Goal: Task Accomplishment & Management: Manage account settings

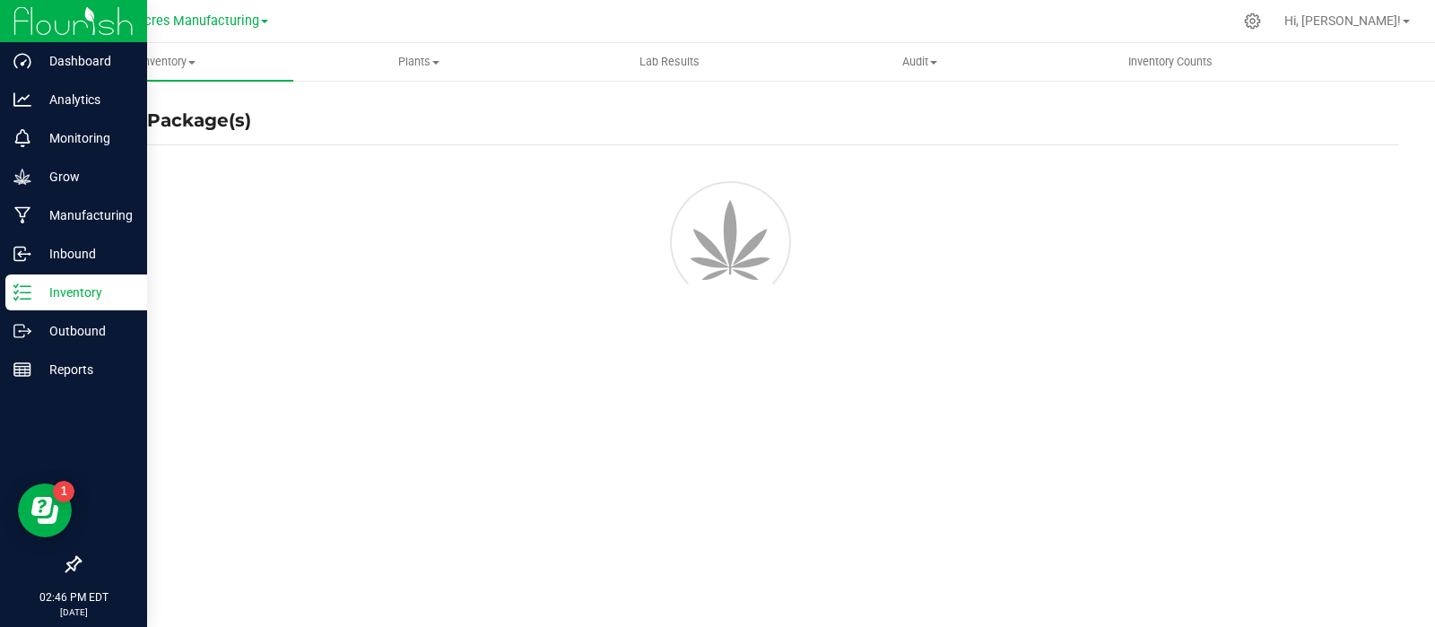
click at [62, 287] on p "Inventory" at bounding box center [85, 293] width 108 height 22
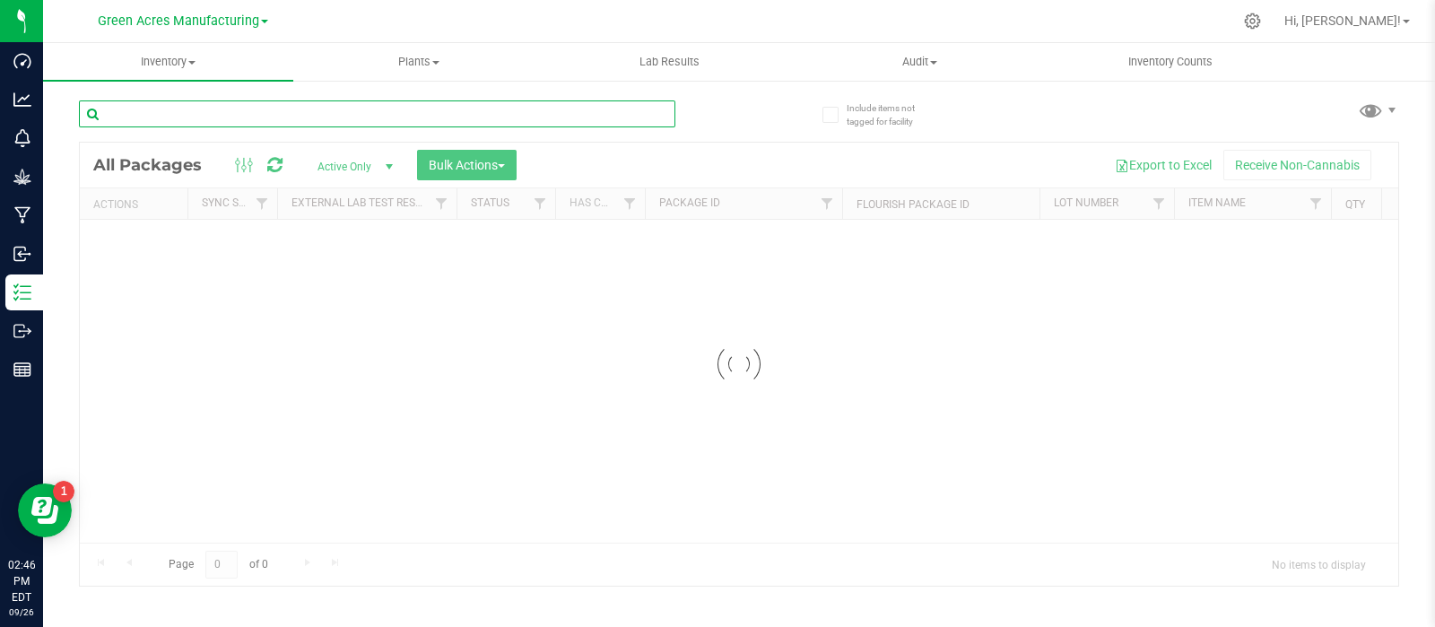
click at [309, 107] on input "text" at bounding box center [377, 113] width 596 height 27
click at [294, 115] on input "text" at bounding box center [377, 113] width 596 height 27
paste input "LH-SEP25BLT02"
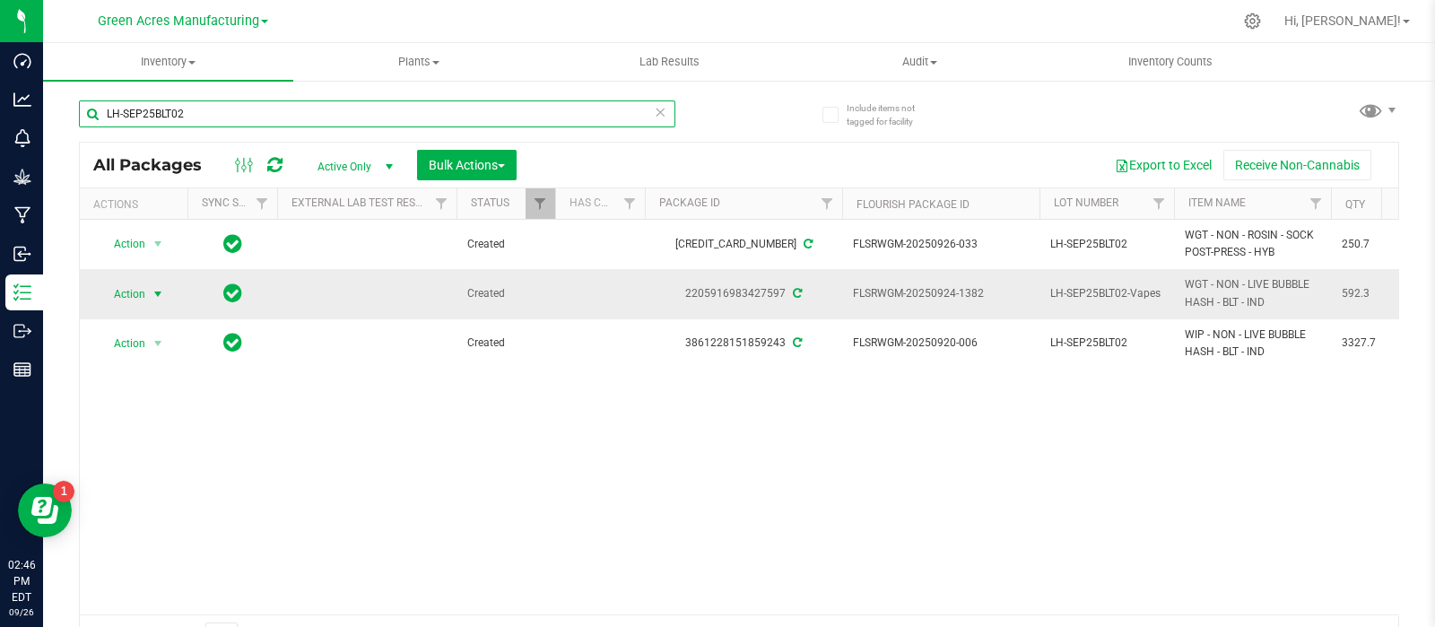
type input "LH-SEP25BLT02"
click at [157, 291] on span "select" at bounding box center [158, 294] width 14 height 14
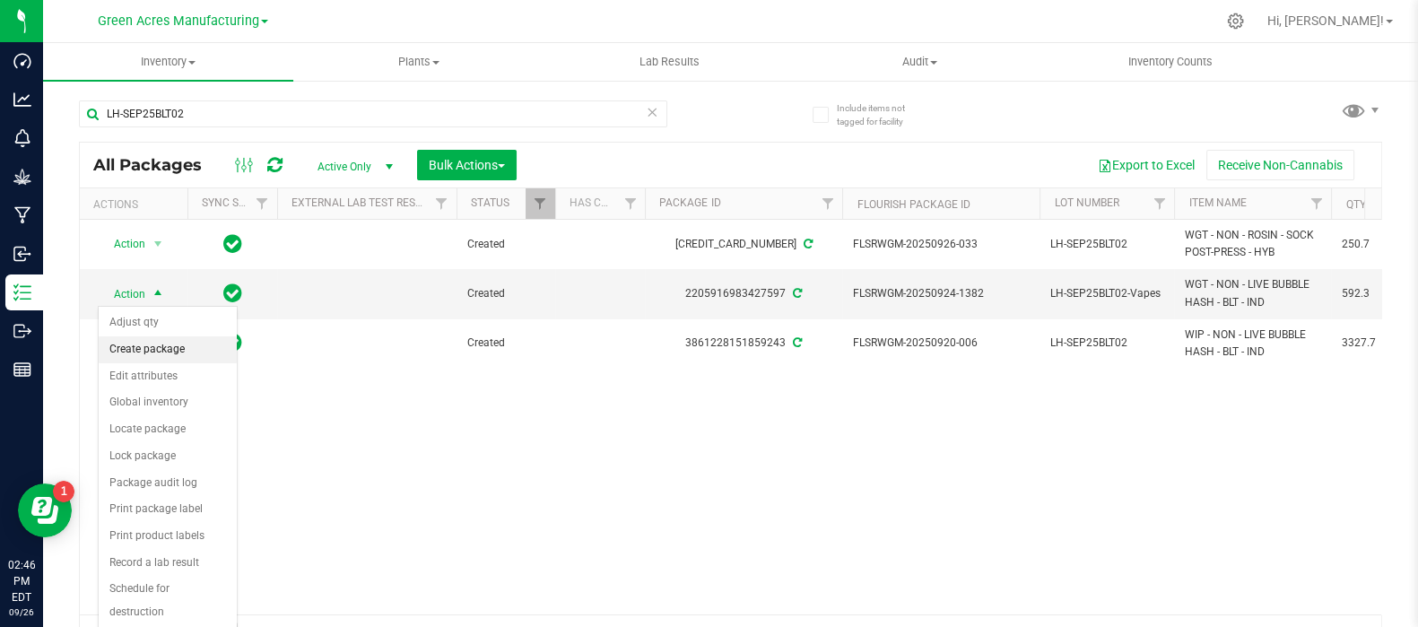
click at [180, 343] on li "Create package" at bounding box center [168, 349] width 138 height 27
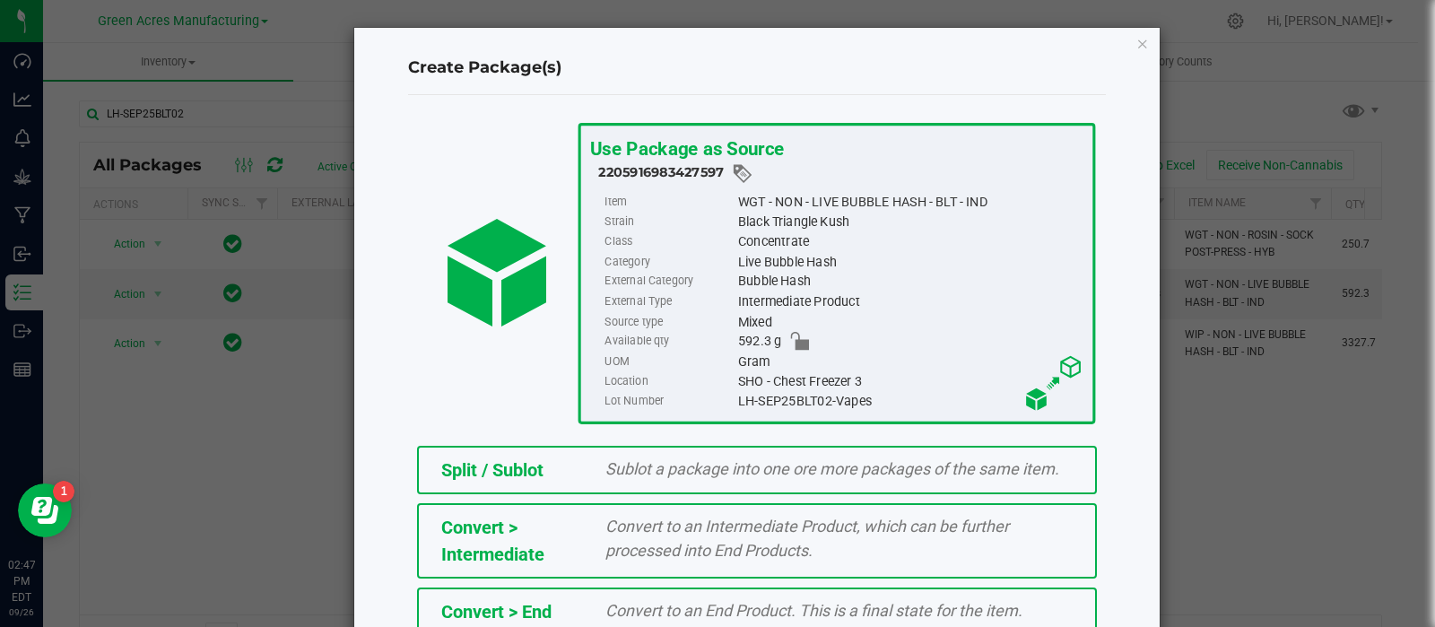
scroll to position [242, 0]
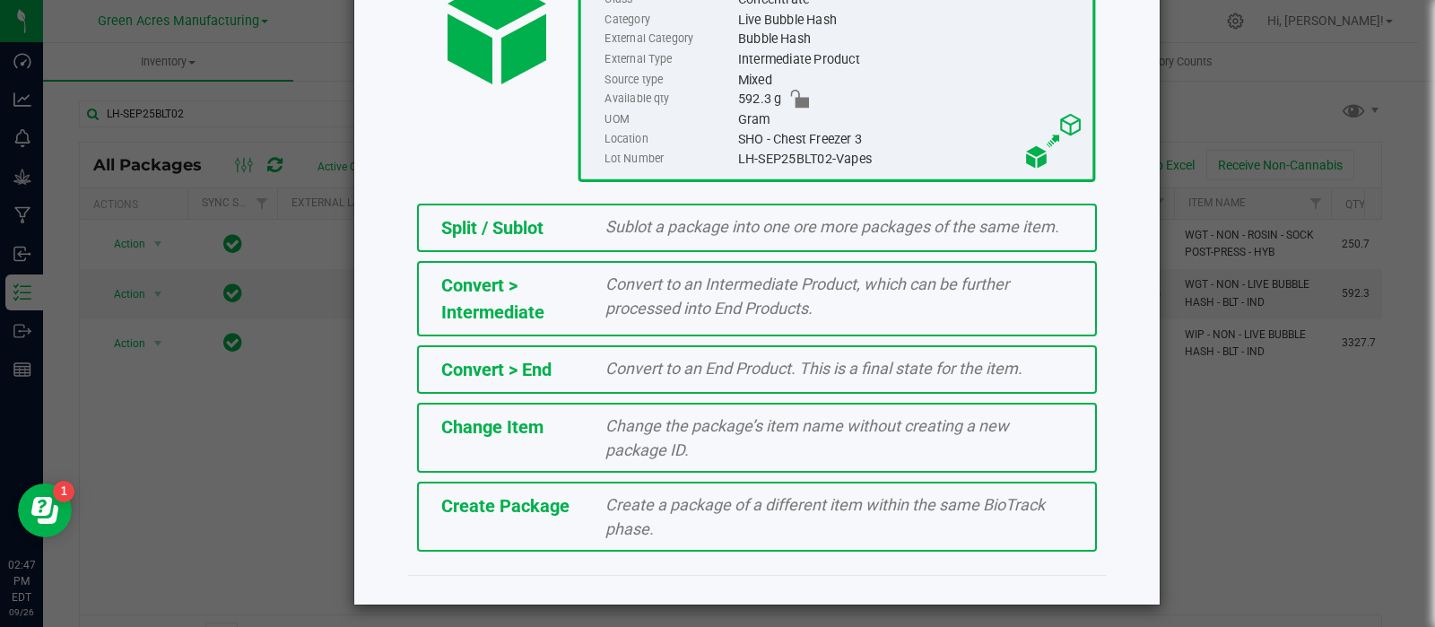
click at [545, 495] on span "Create Package" at bounding box center [505, 506] width 128 height 22
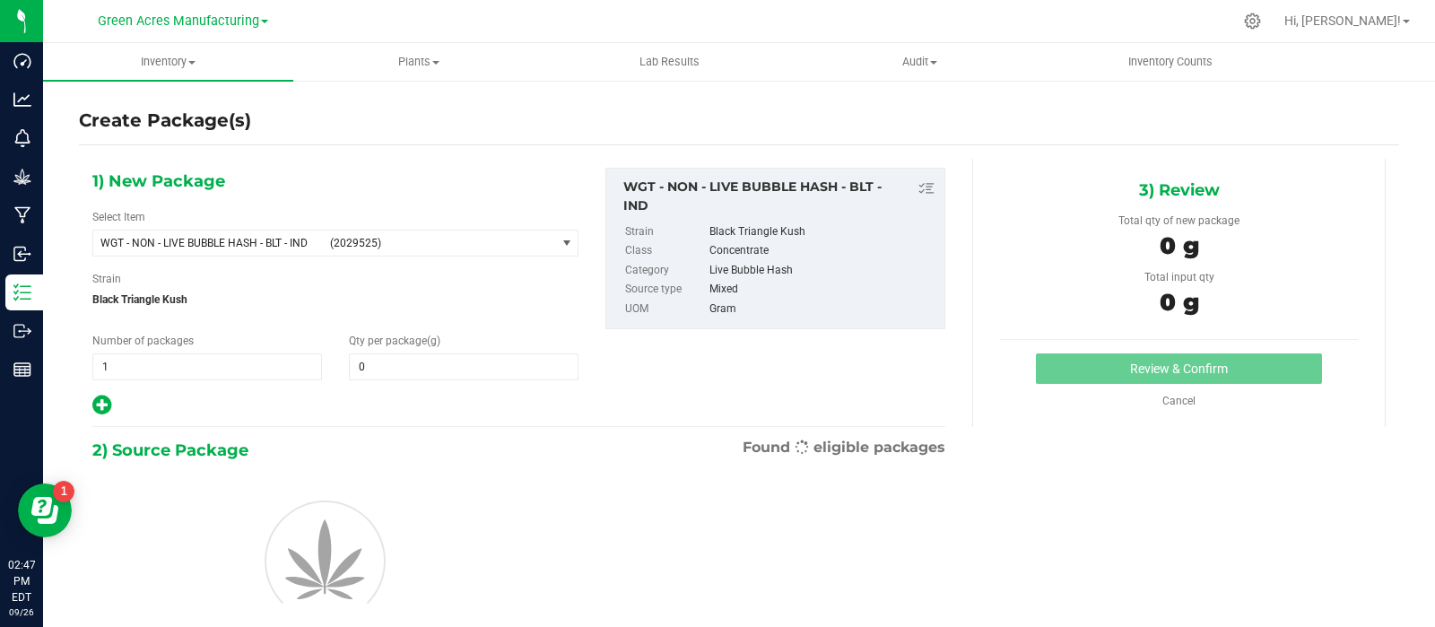
type input "0.0000"
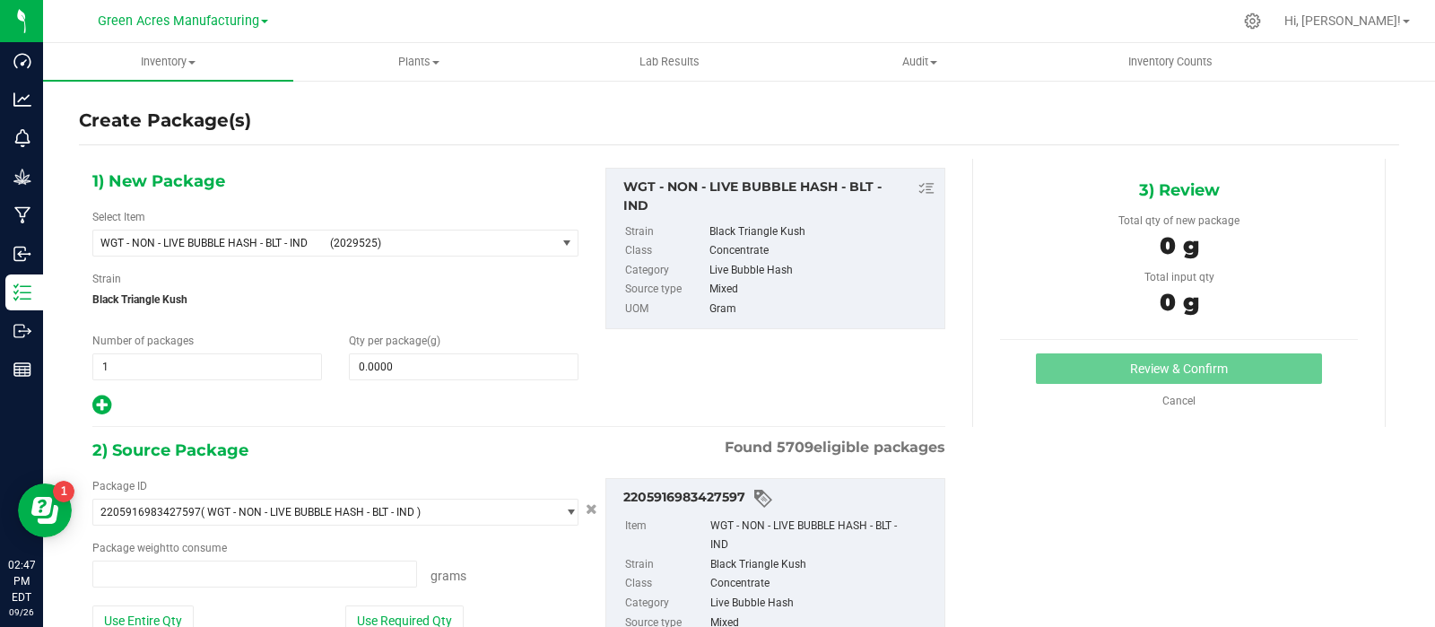
type input "0.0000 g"
click at [462, 247] on span "(2029525)" at bounding box center [439, 243] width 218 height 13
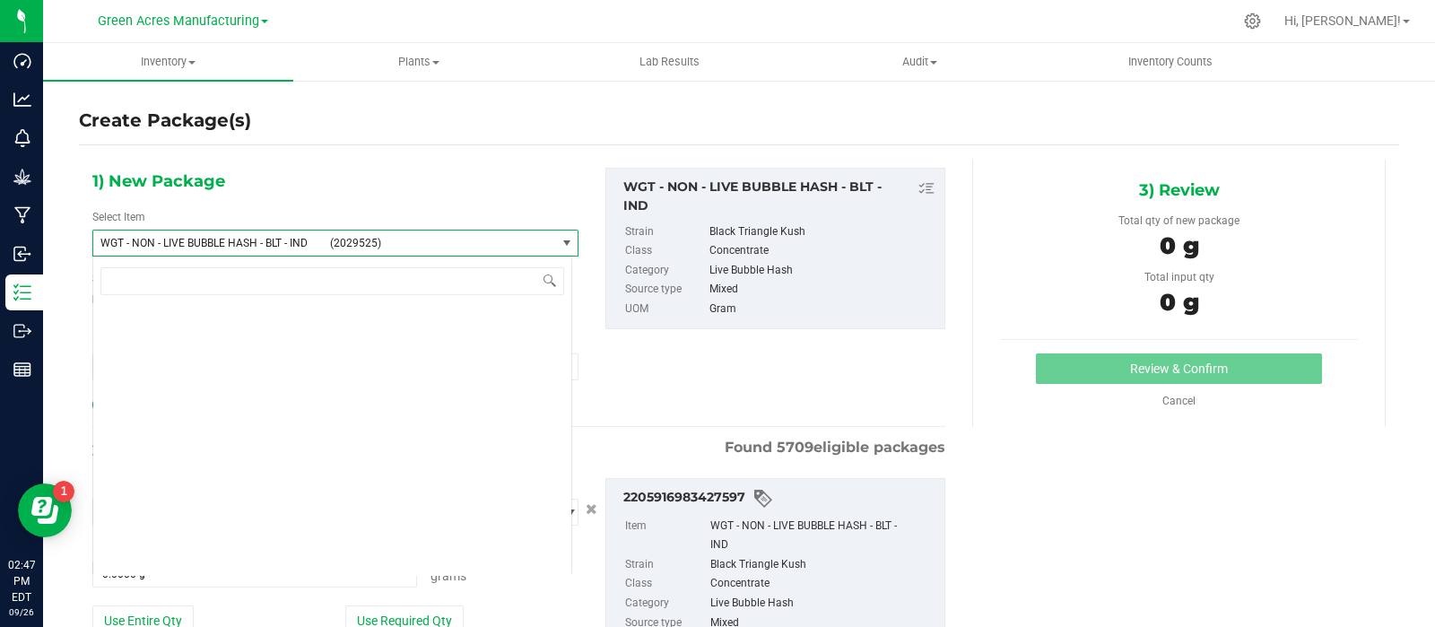
scroll to position [420131, 0]
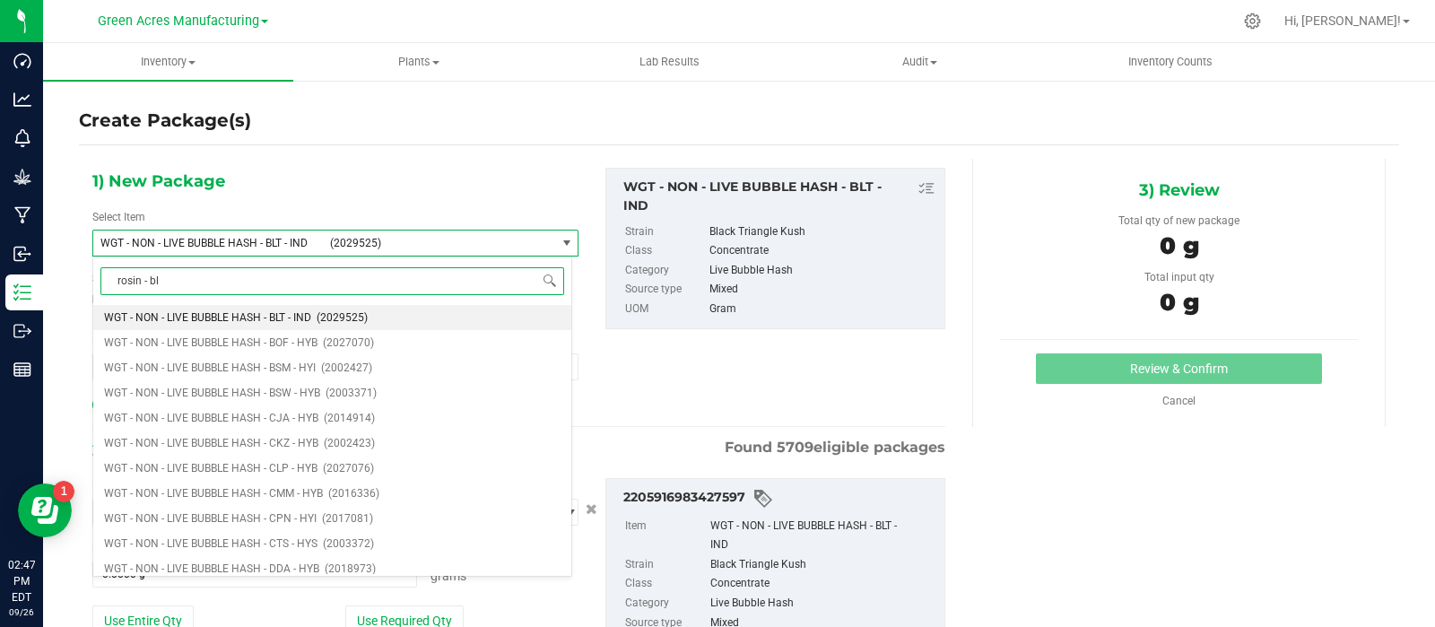
type input "rosin - blt"
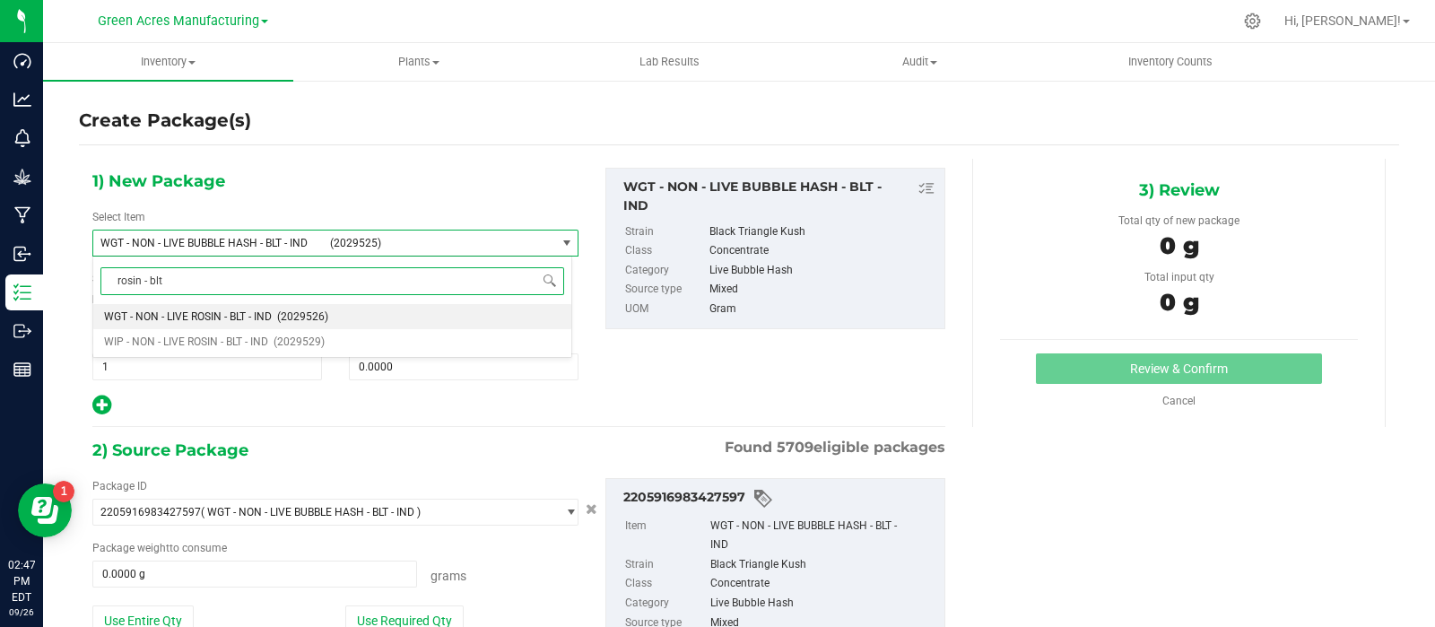
scroll to position [0, 0]
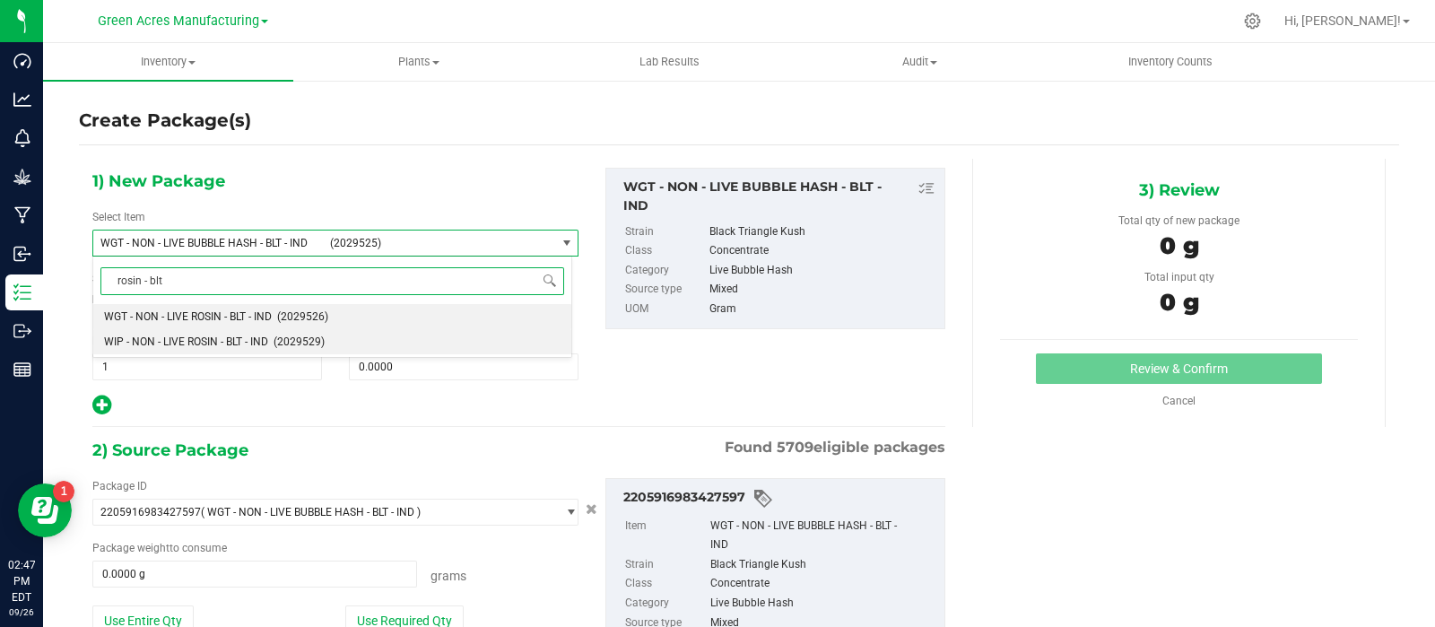
click at [284, 343] on span "(2029529)" at bounding box center [298, 341] width 51 height 13
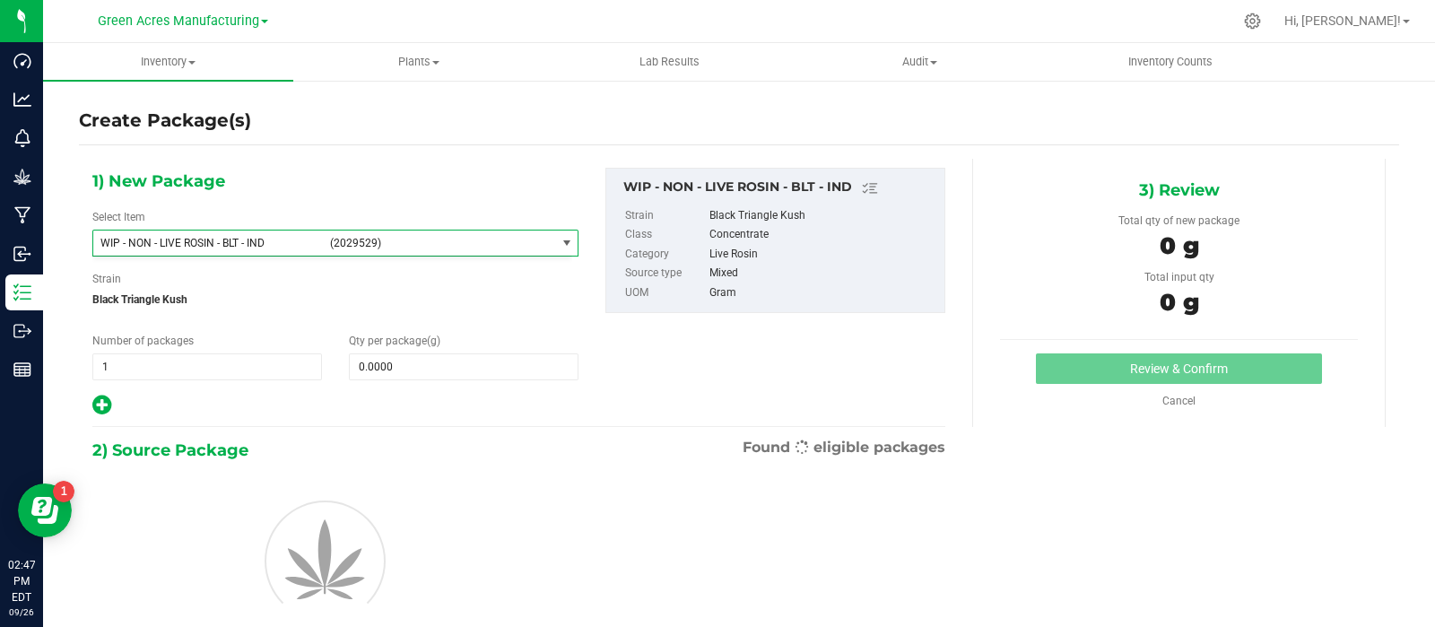
type input "0.0000"
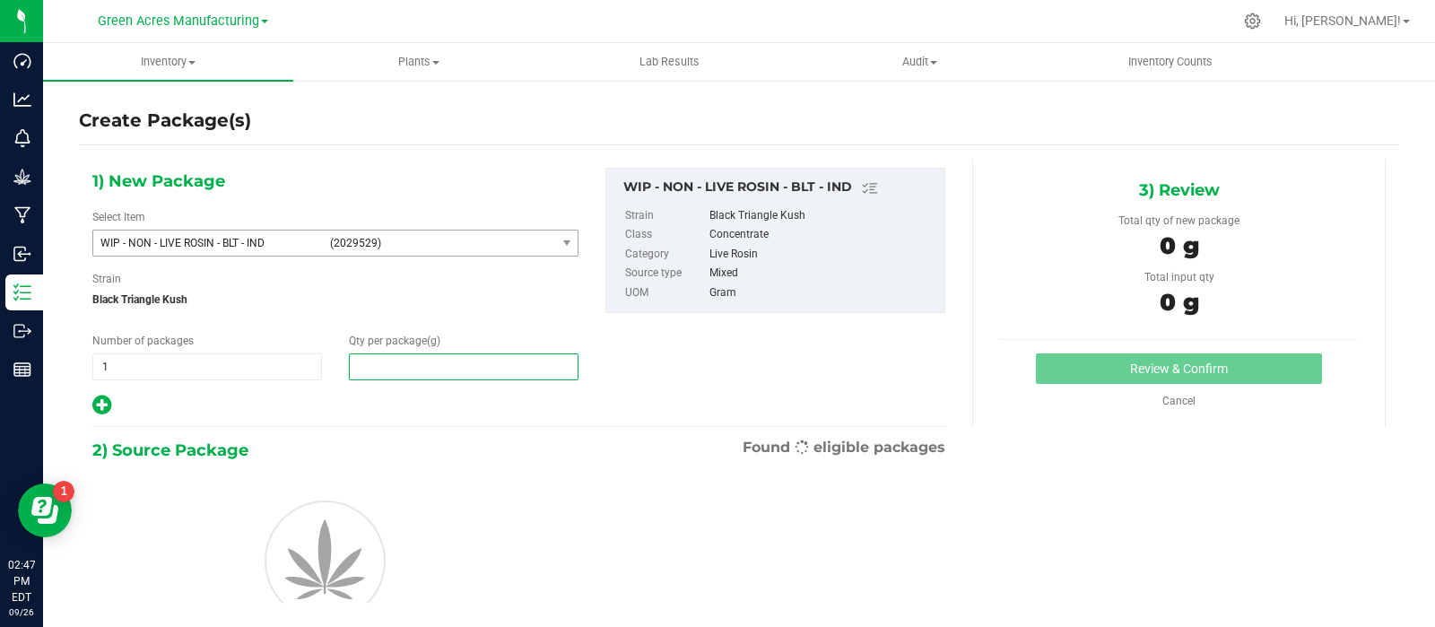
click at [397, 365] on span at bounding box center [464, 366] width 230 height 27
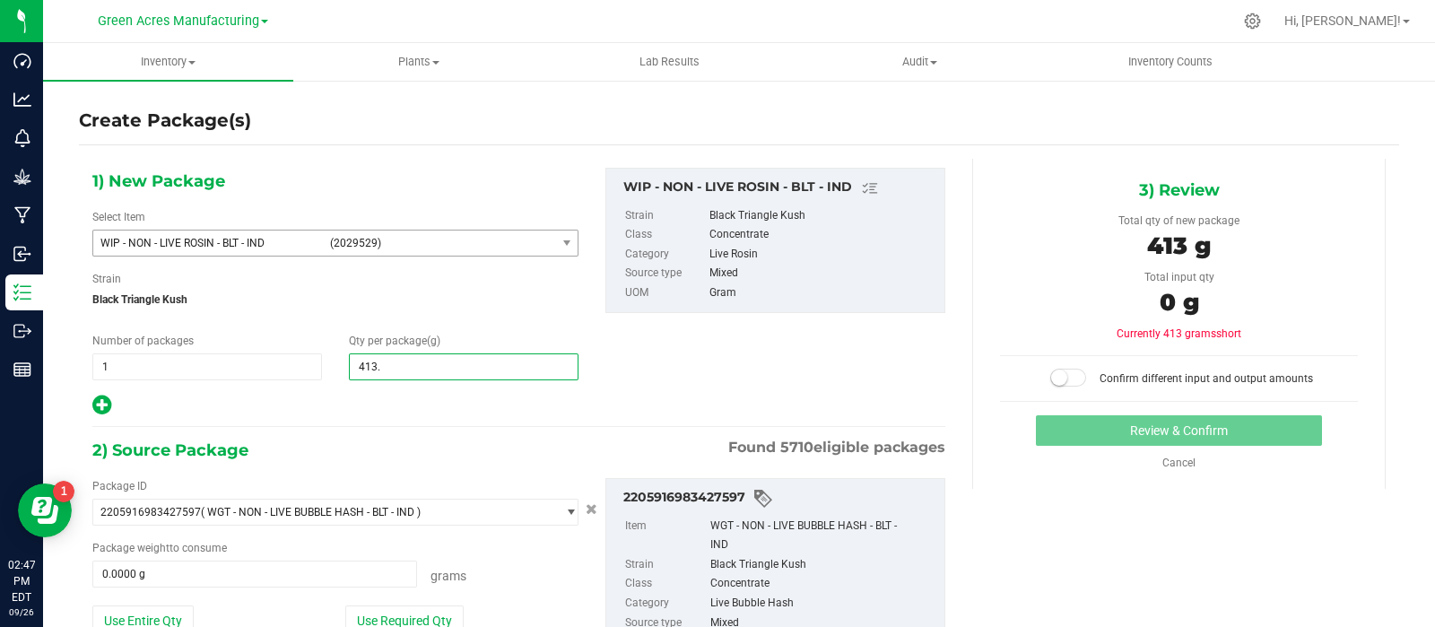
type input "413.3"
type input "413.3000"
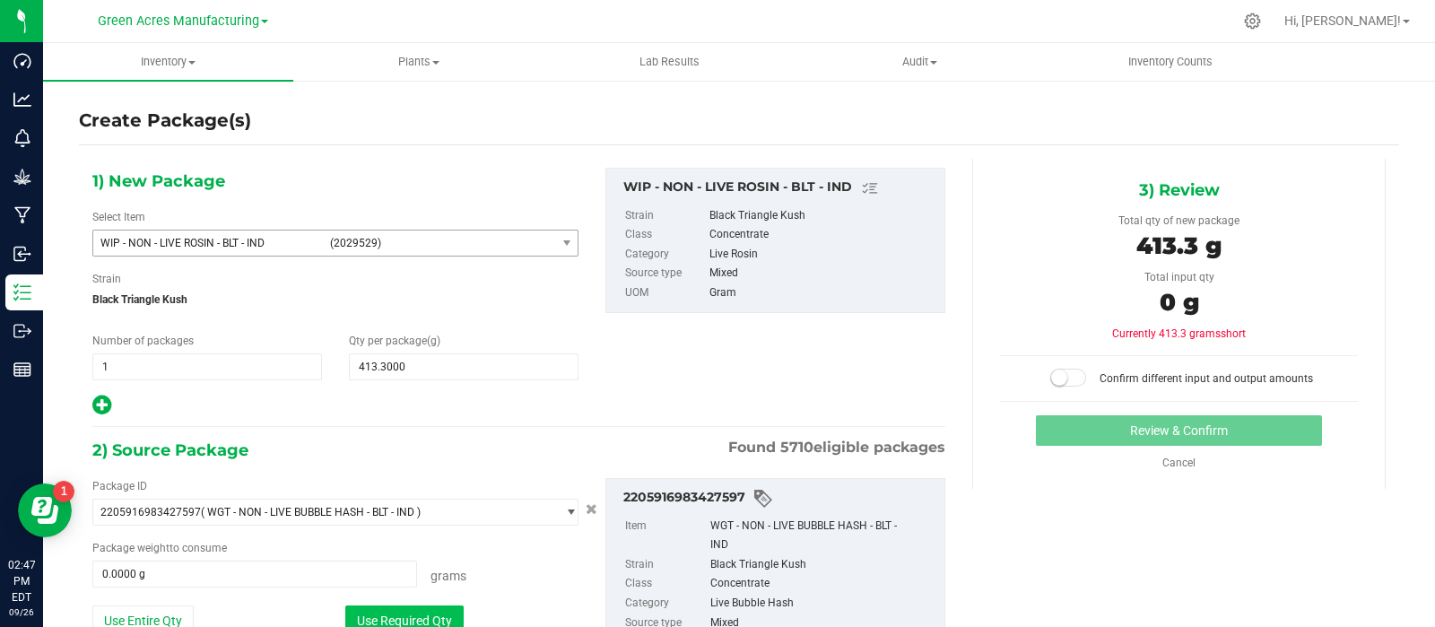
click at [373, 603] on div "Package ID 2205916983427597 ( WGT - NON - LIVE BUBBLE HASH - BLT - IND ) 000051…" at bounding box center [335, 571] width 513 height 187
click at [377, 607] on button "Use Required Qty" at bounding box center [404, 620] width 118 height 30
type input "413.3000 g"
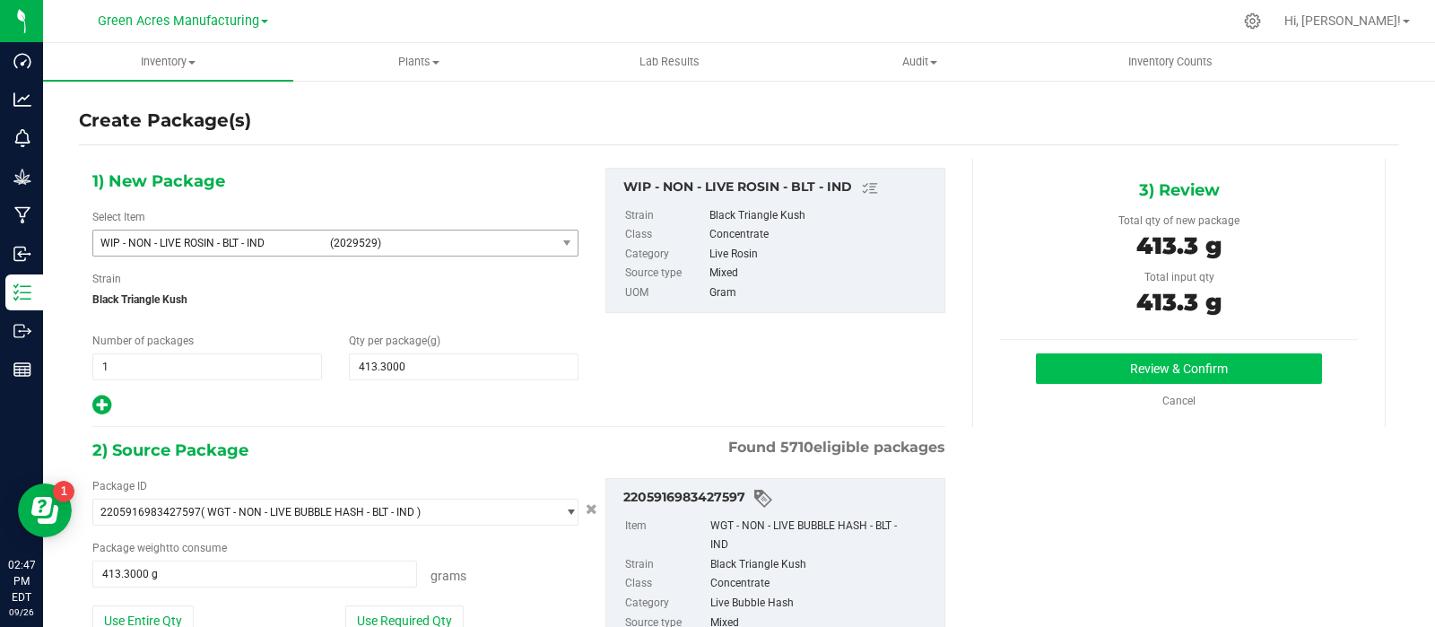
click at [1094, 353] on div "3) Review Total qty of new package 413.3 g Total input qty 413.3 g Review & Con…" at bounding box center [1178, 293] width 413 height 268
click at [1040, 365] on button "Review & Confirm" at bounding box center [1179, 368] width 286 height 30
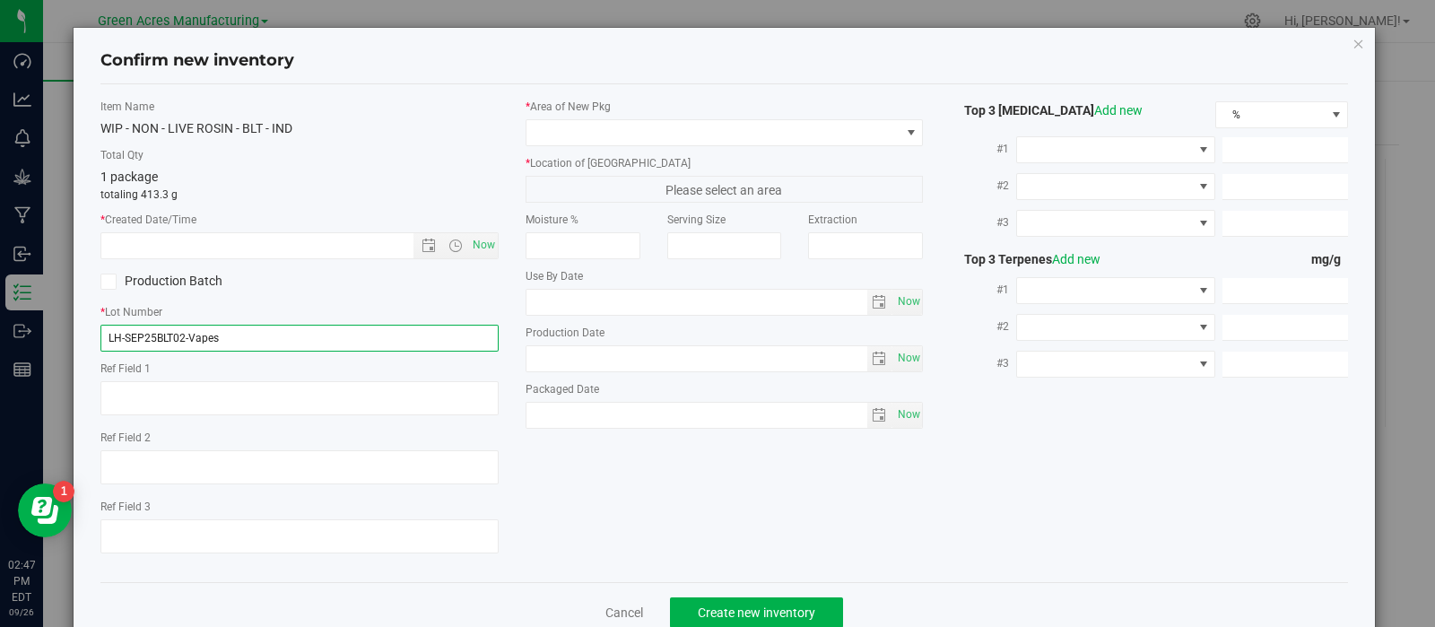
click at [121, 338] on input "LH-SEP25BLT02-Vapes" at bounding box center [299, 338] width 398 height 27
click at [307, 330] on input "LHR-SEP25BLT02-Vapes" at bounding box center [299, 338] width 398 height 27
type input "LHR-SEP25BLT02"
click at [480, 251] on span "Now" at bounding box center [483, 245] width 30 height 26
type input "[DATE] 2:47 PM"
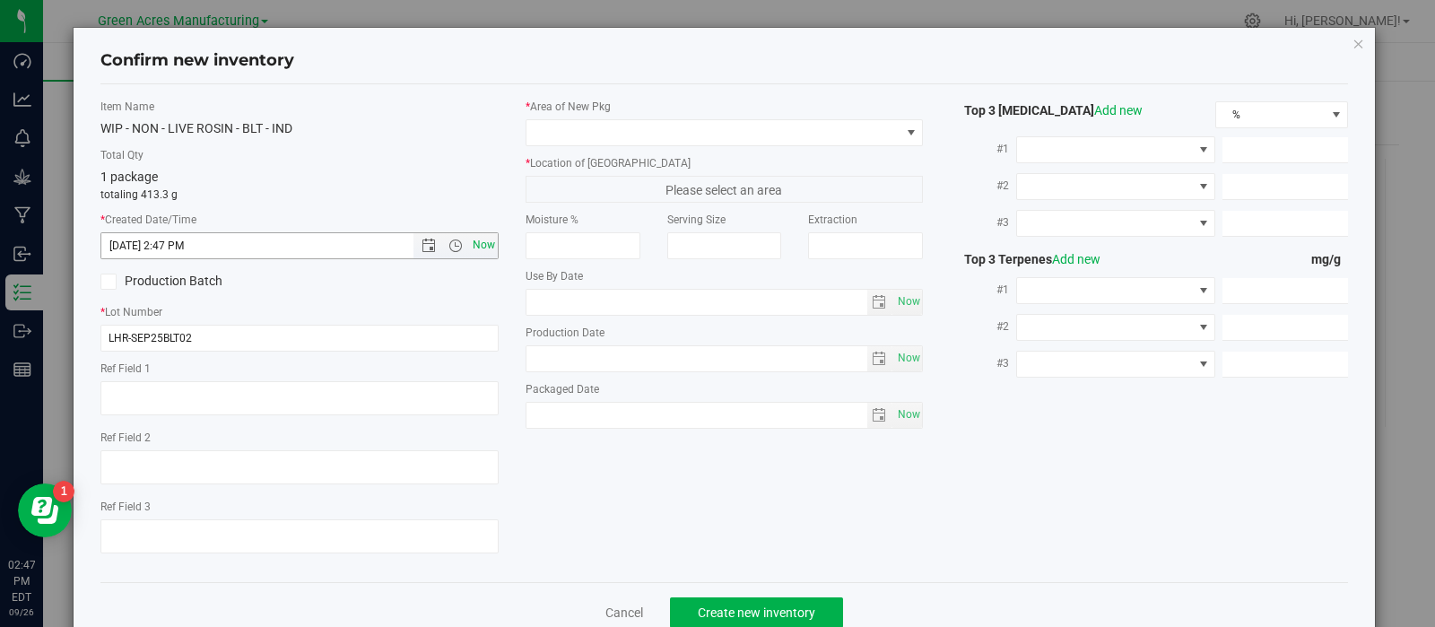
click at [479, 243] on span "Now" at bounding box center [483, 245] width 30 height 26
click at [628, 139] on span at bounding box center [713, 132] width 374 height 25
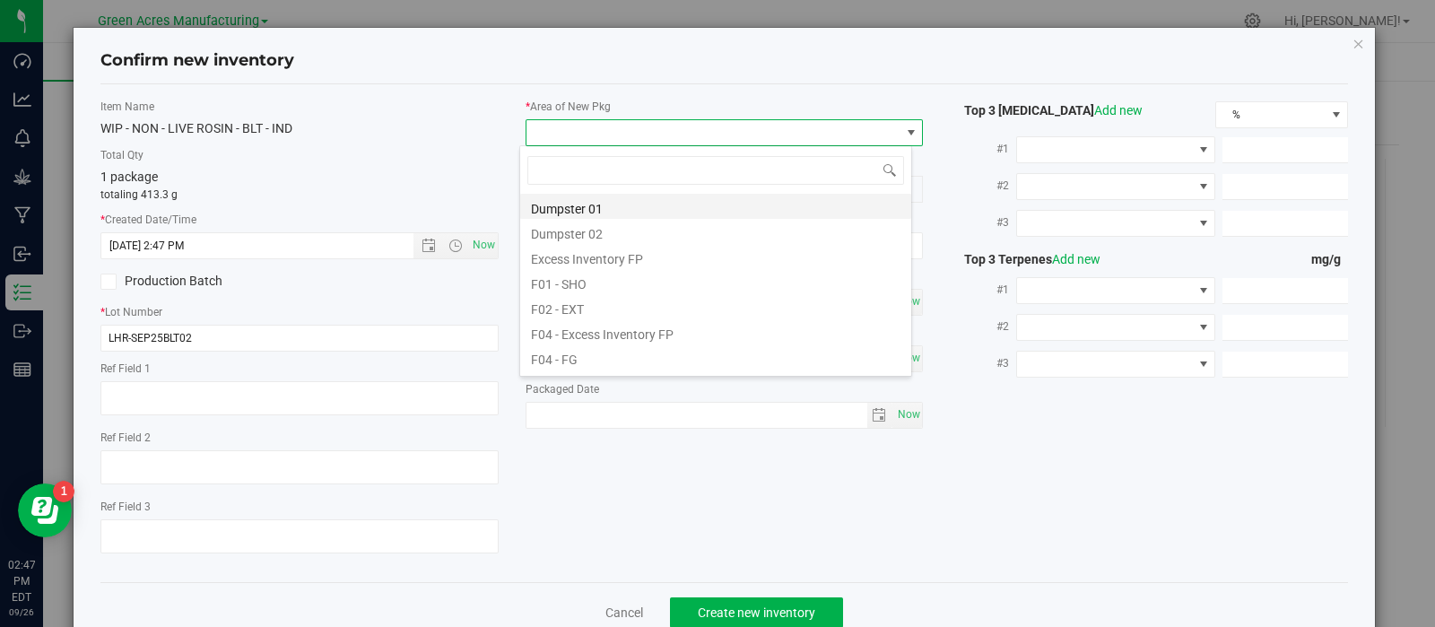
scroll to position [26, 393]
click at [611, 275] on li "F01 - SHO" at bounding box center [715, 281] width 391 height 25
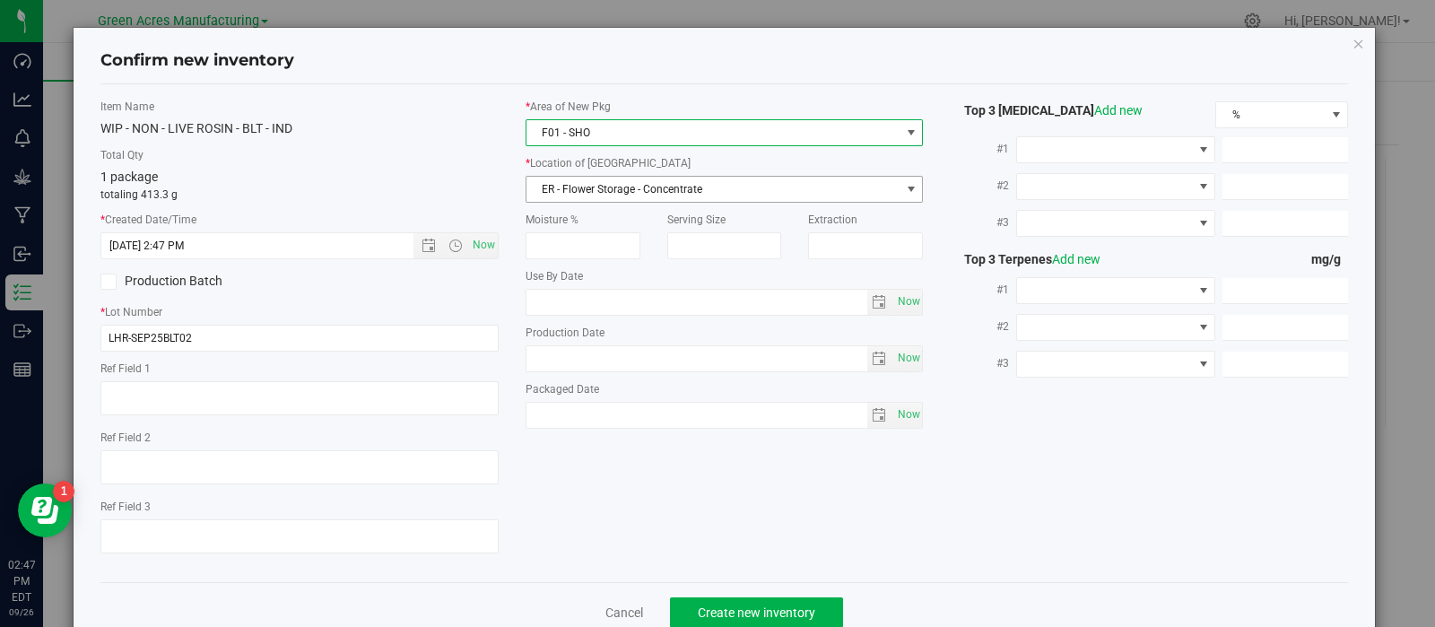
click at [605, 195] on span "ER - Flower Storage - Concentrate" at bounding box center [713, 189] width 374 height 25
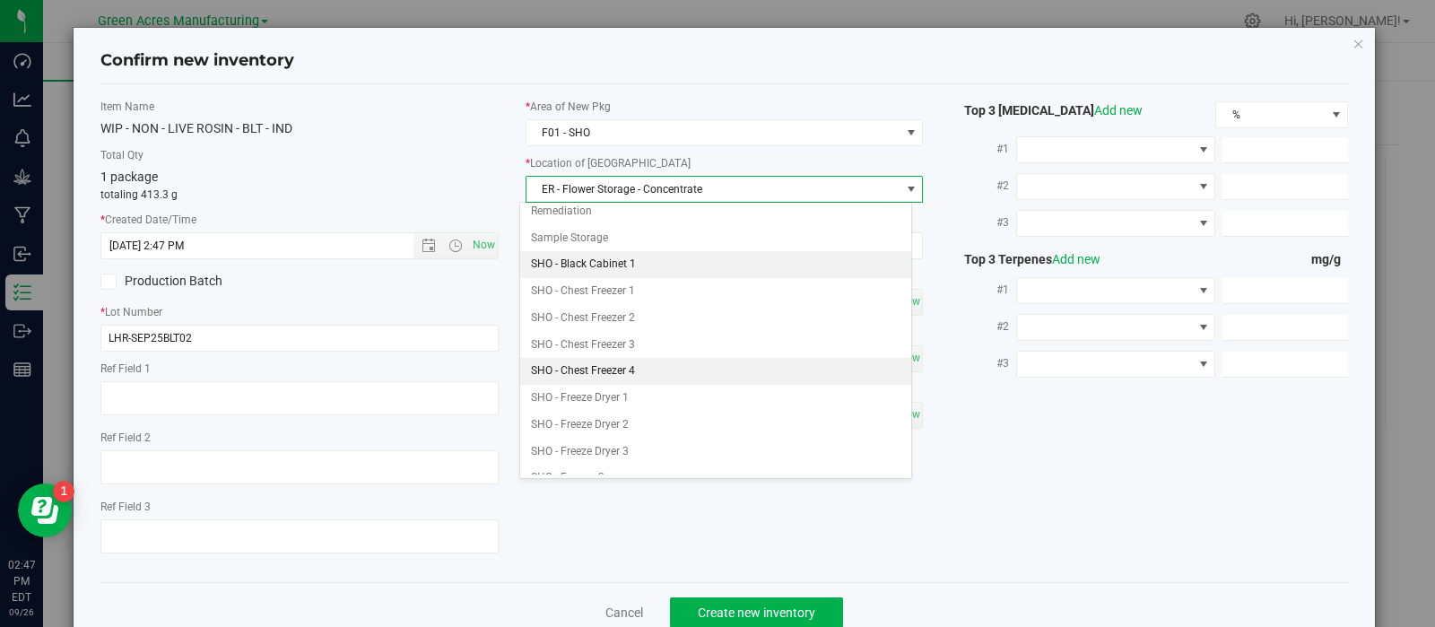
scroll to position [326, 0]
click at [615, 258] on li "SHO - Black Cabinet 1" at bounding box center [715, 265] width 391 height 27
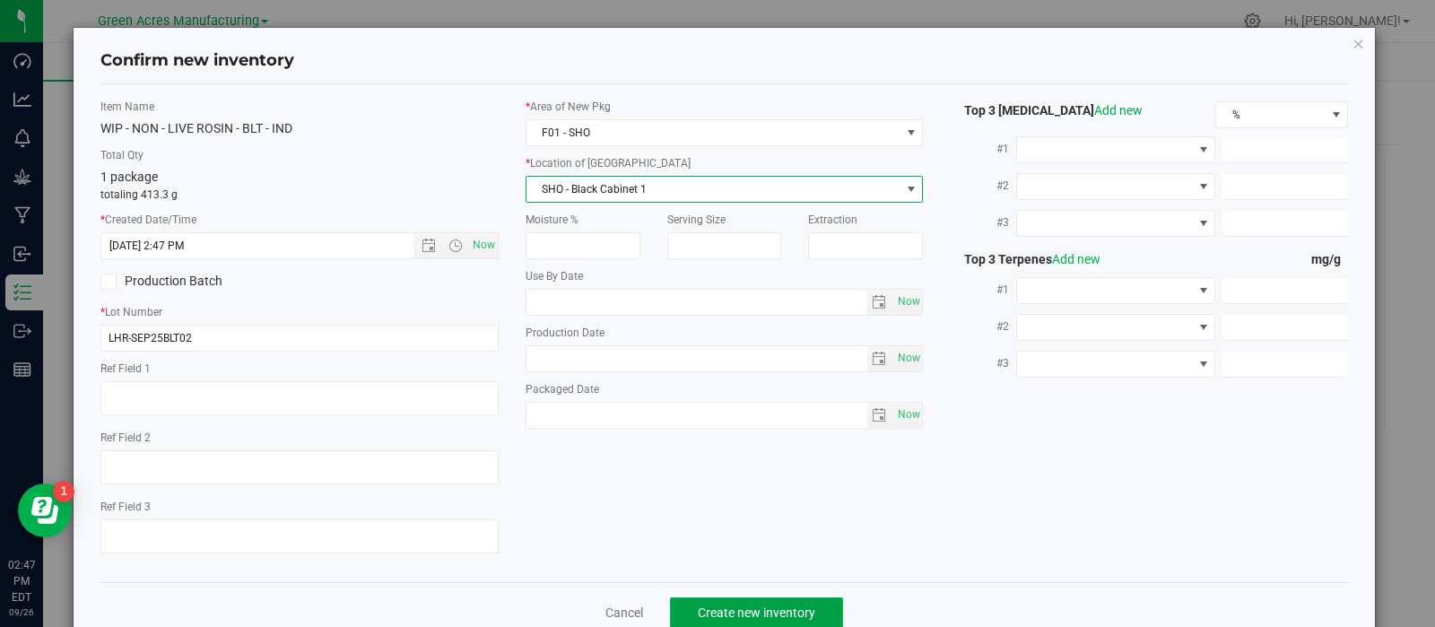
click at [696, 605] on button "Create new inventory" at bounding box center [756, 612] width 173 height 30
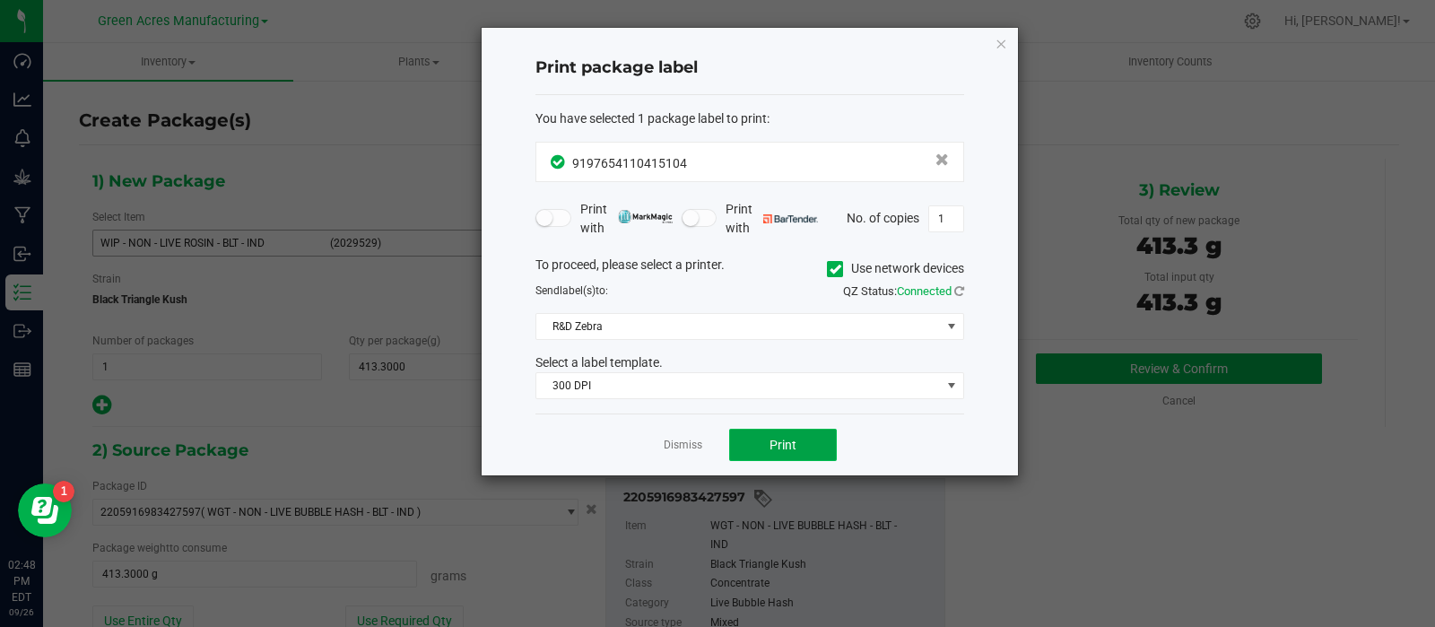
click at [771, 430] on button "Print" at bounding box center [783, 445] width 108 height 32
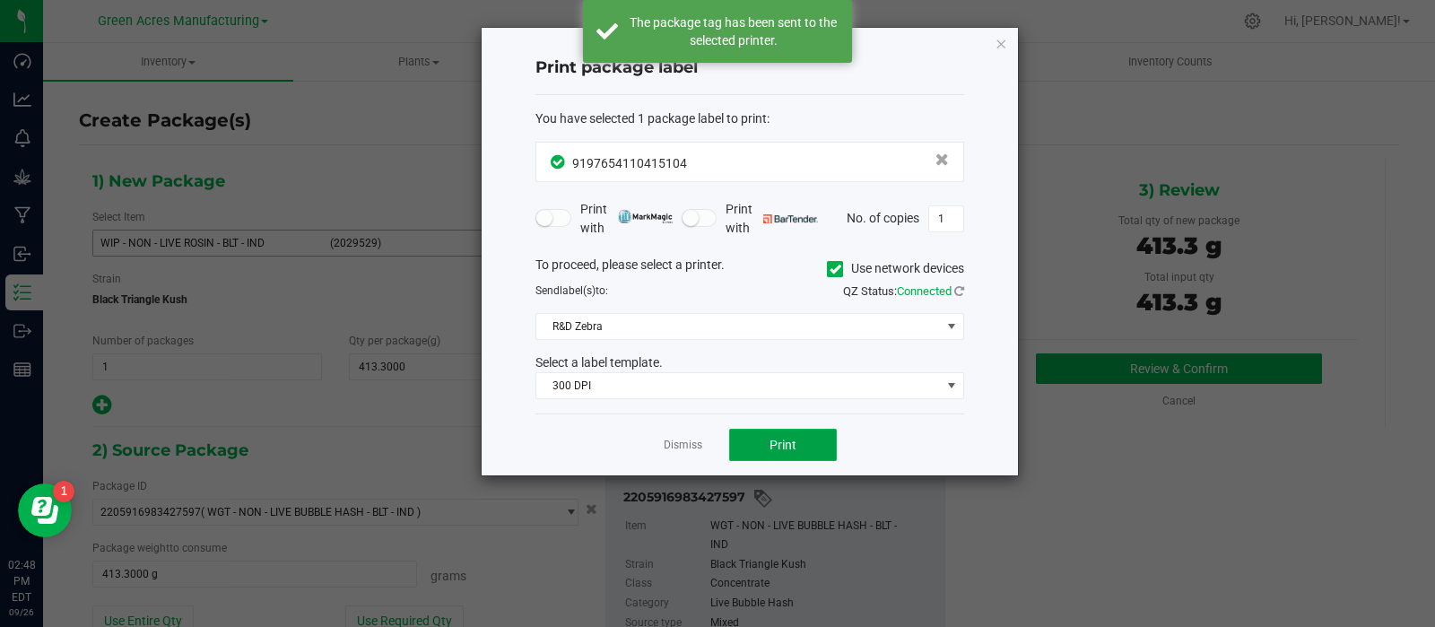
click at [771, 430] on button "Print" at bounding box center [783, 445] width 108 height 32
click at [677, 448] on link "Dismiss" at bounding box center [682, 445] width 39 height 15
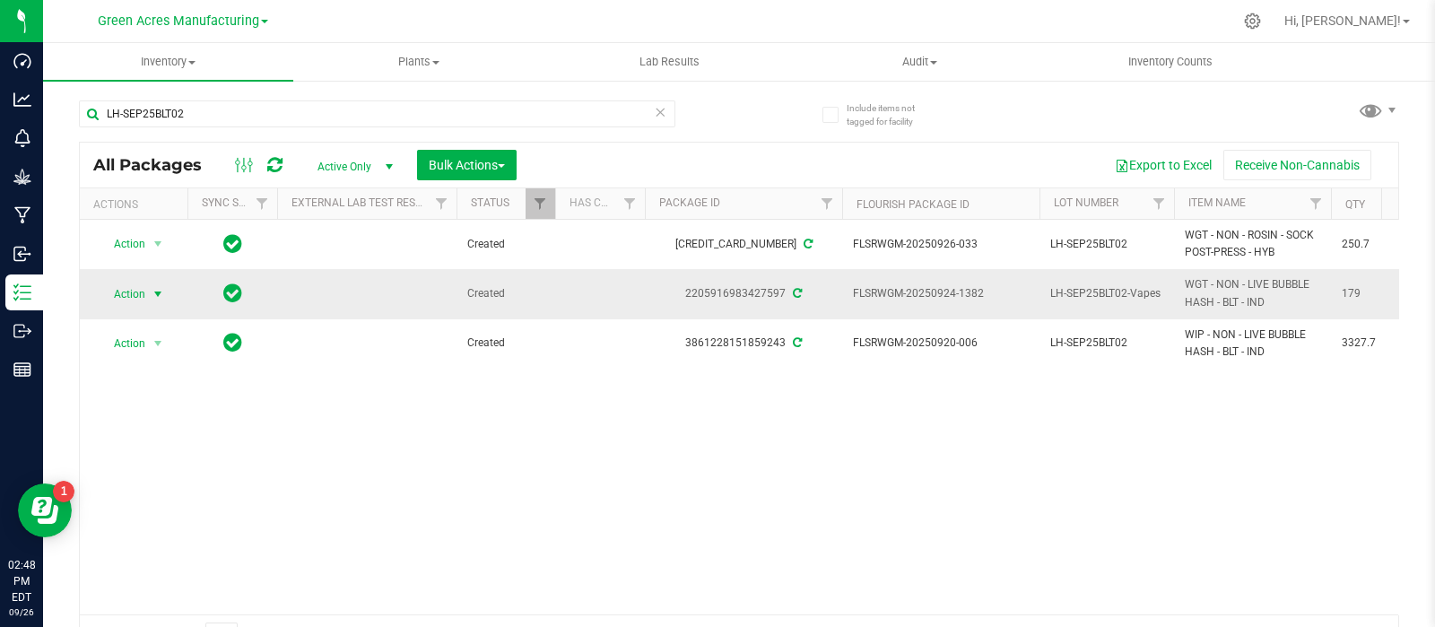
click at [156, 306] on td "Action Action Adjust qty Create package Edit attributes Global inventory Locate…" at bounding box center [134, 293] width 108 height 49
click at [155, 302] on span "select" at bounding box center [158, 294] width 22 height 25
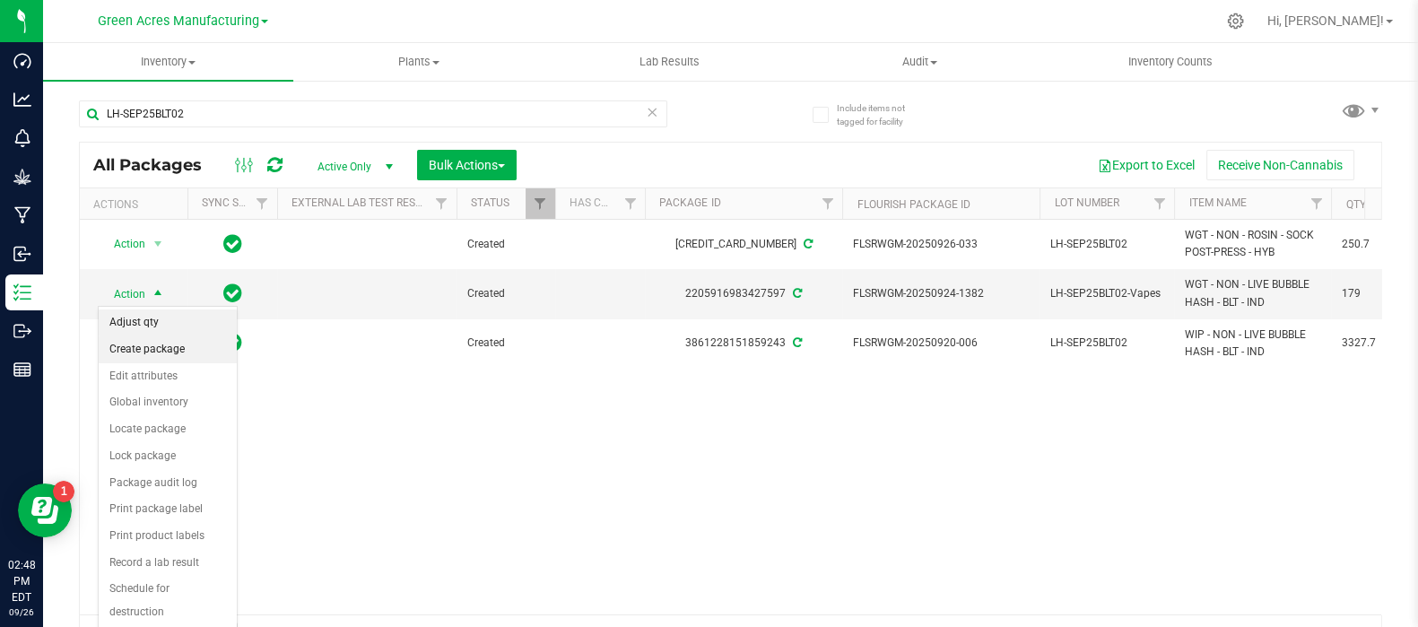
click at [161, 343] on li "Create package" at bounding box center [168, 349] width 138 height 27
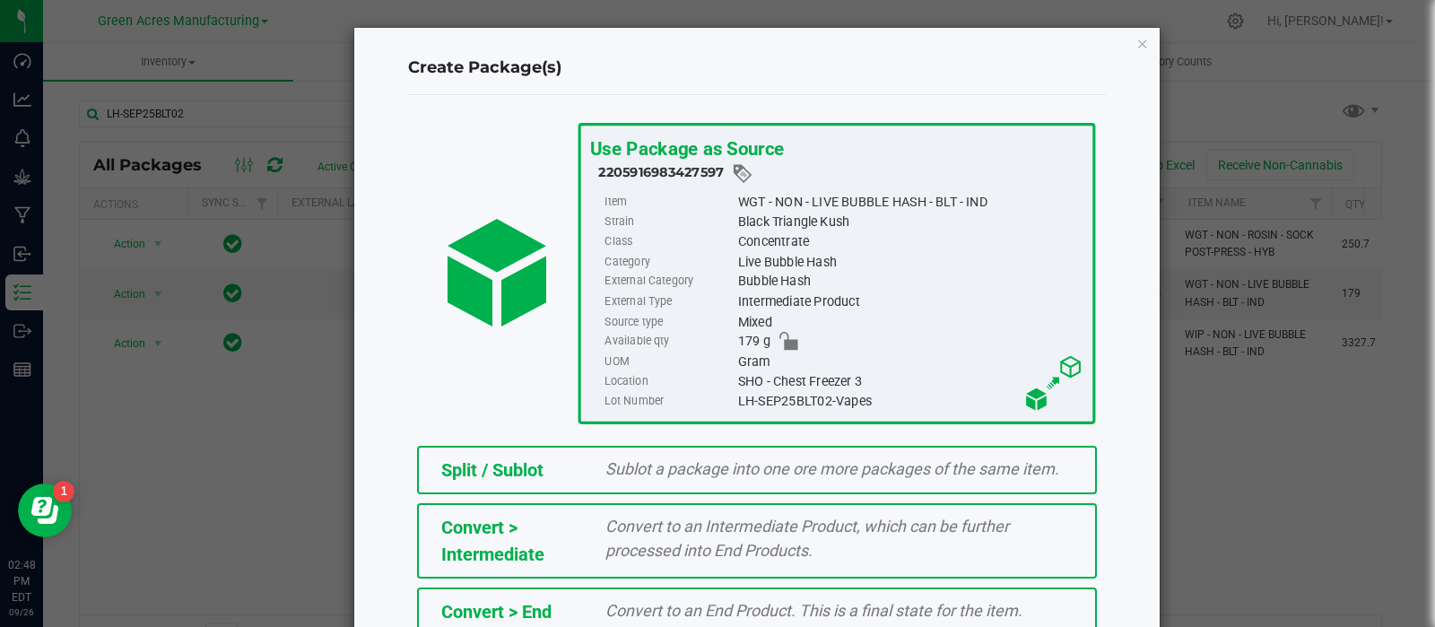
scroll to position [242, 0]
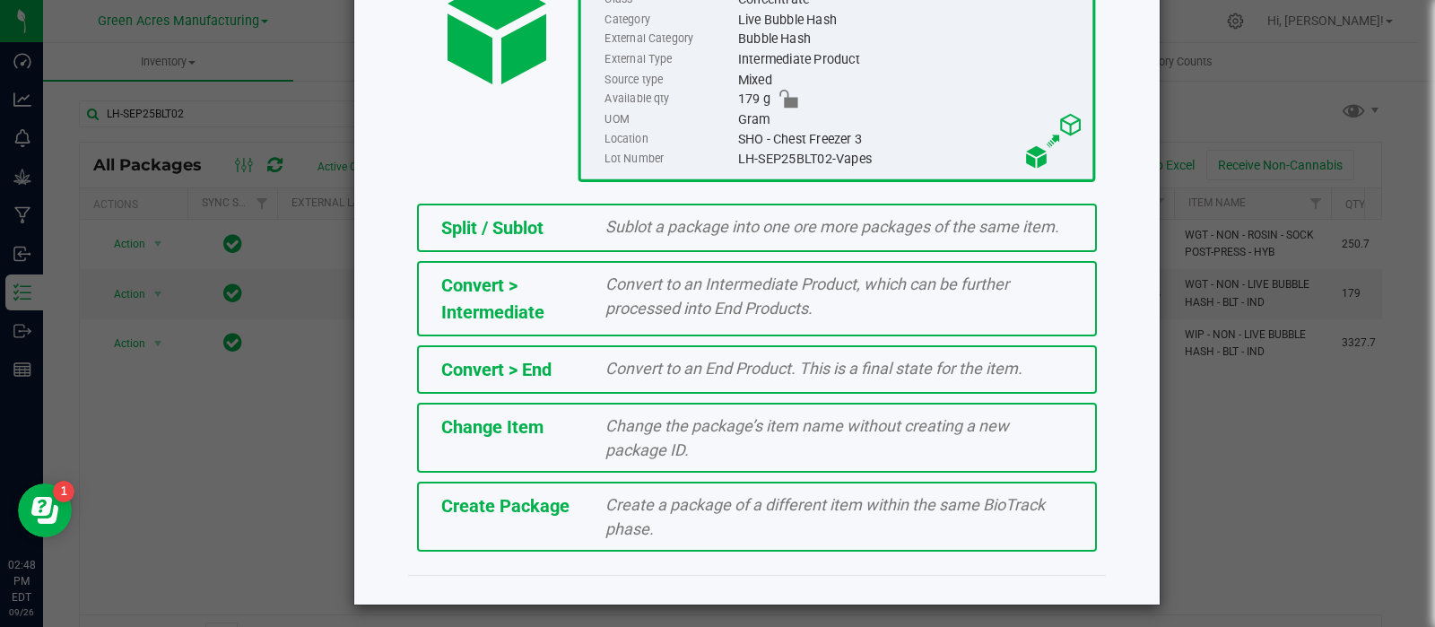
click at [487, 504] on span "Create Package" at bounding box center [505, 506] width 128 height 22
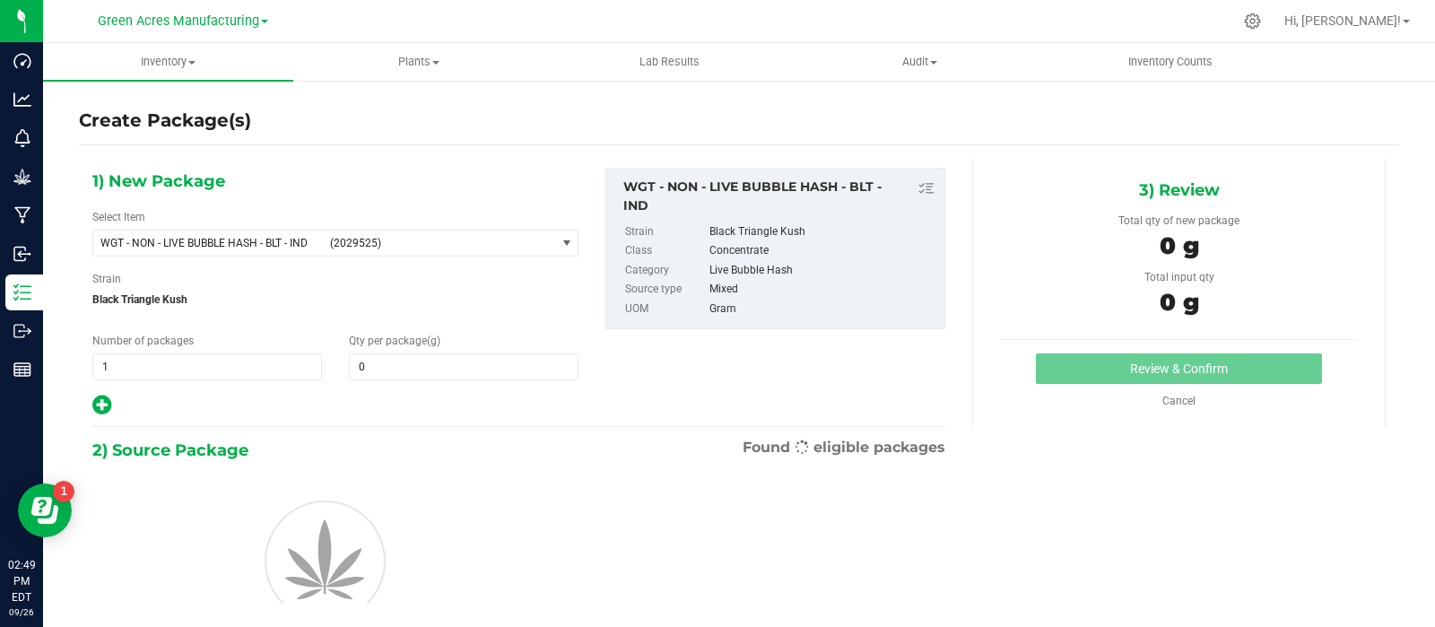
type input "0.0000"
click at [322, 243] on span "WGT - NON - LIVE BUBBLE HASH - BLT - IND (2029525)" at bounding box center [324, 242] width 462 height 25
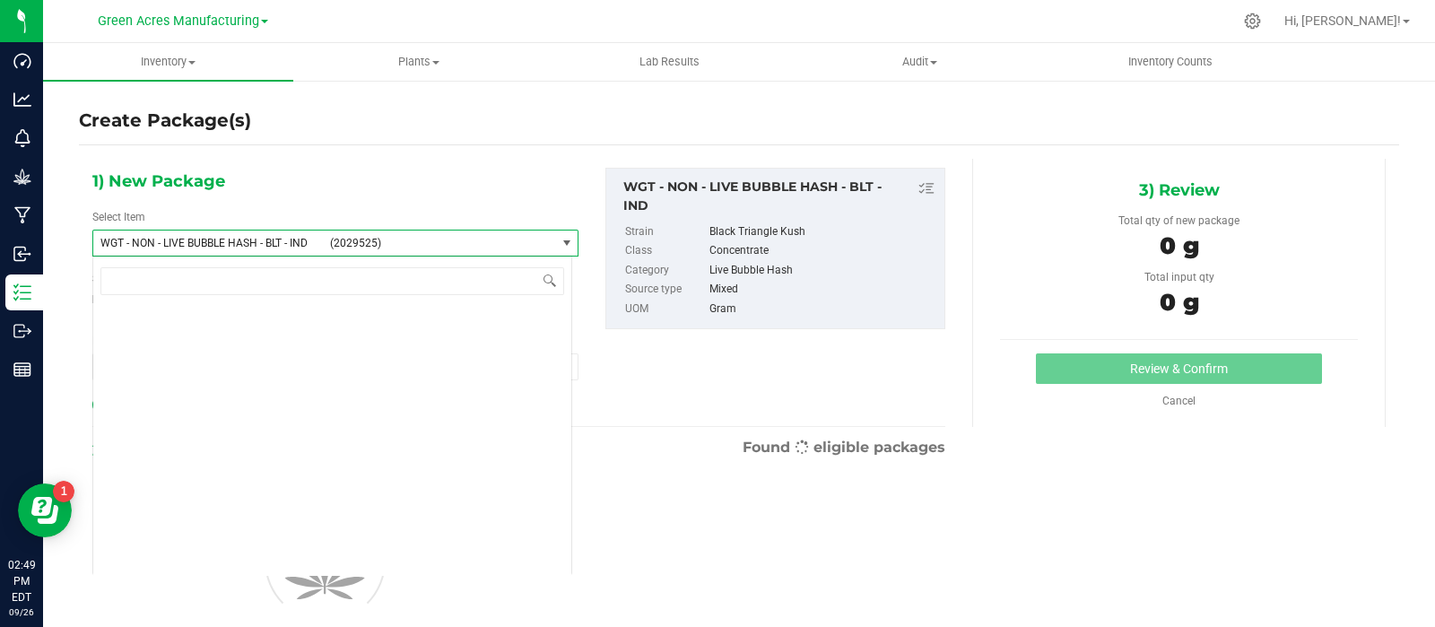
scroll to position [420131, 0]
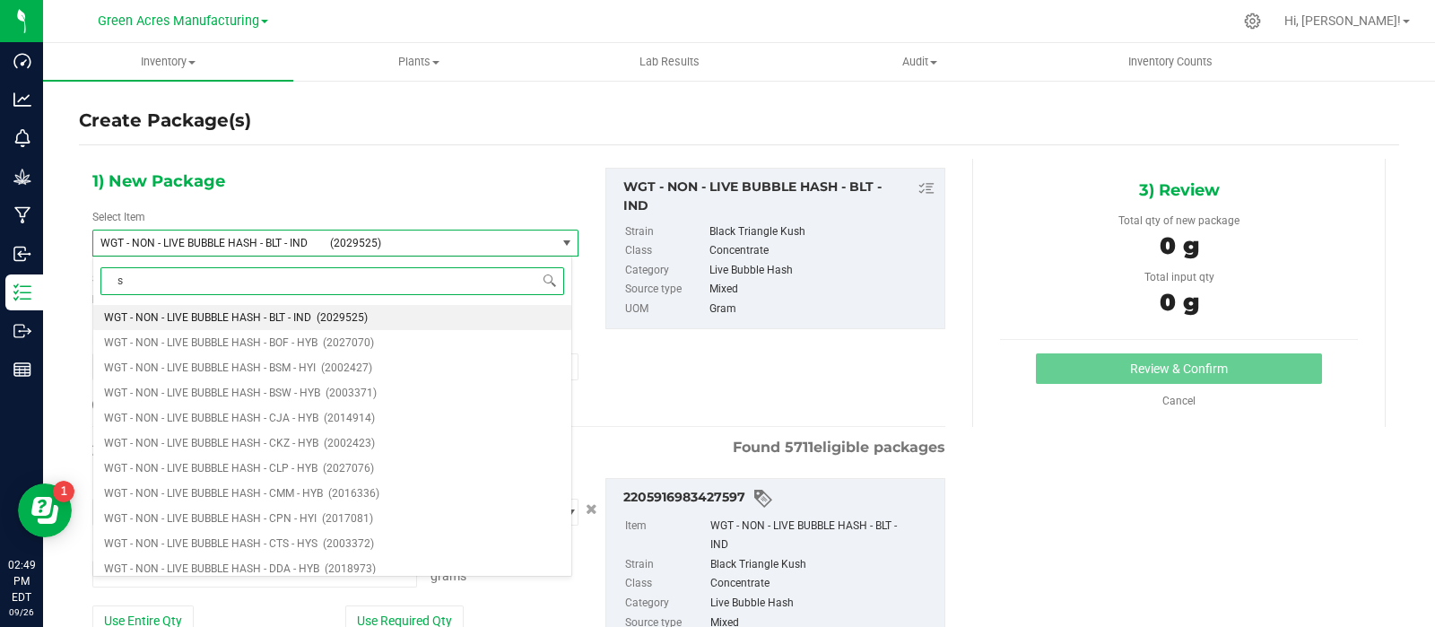
type input "so"
type input "0.0000 g"
type input "sock"
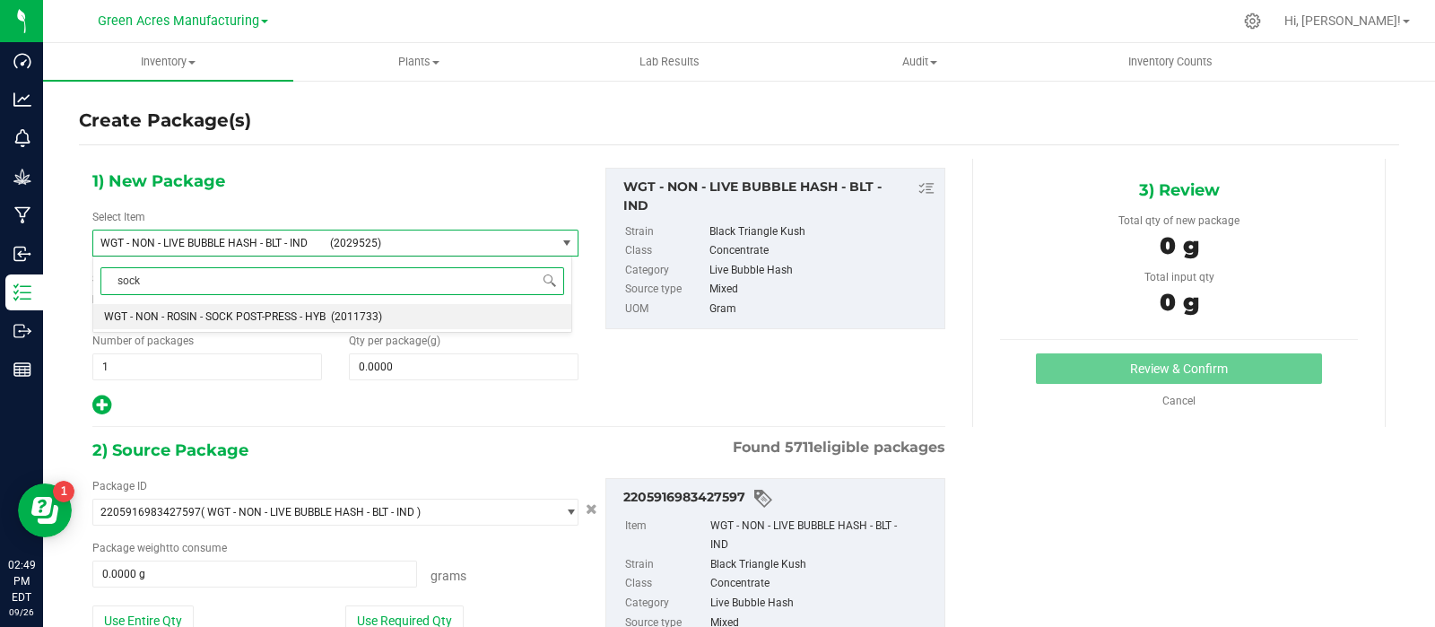
scroll to position [0, 0]
click at [339, 310] on li "WGT - NON - ROSIN - SOCK POST-PRESS - HYB (2011733)" at bounding box center [332, 316] width 478 height 25
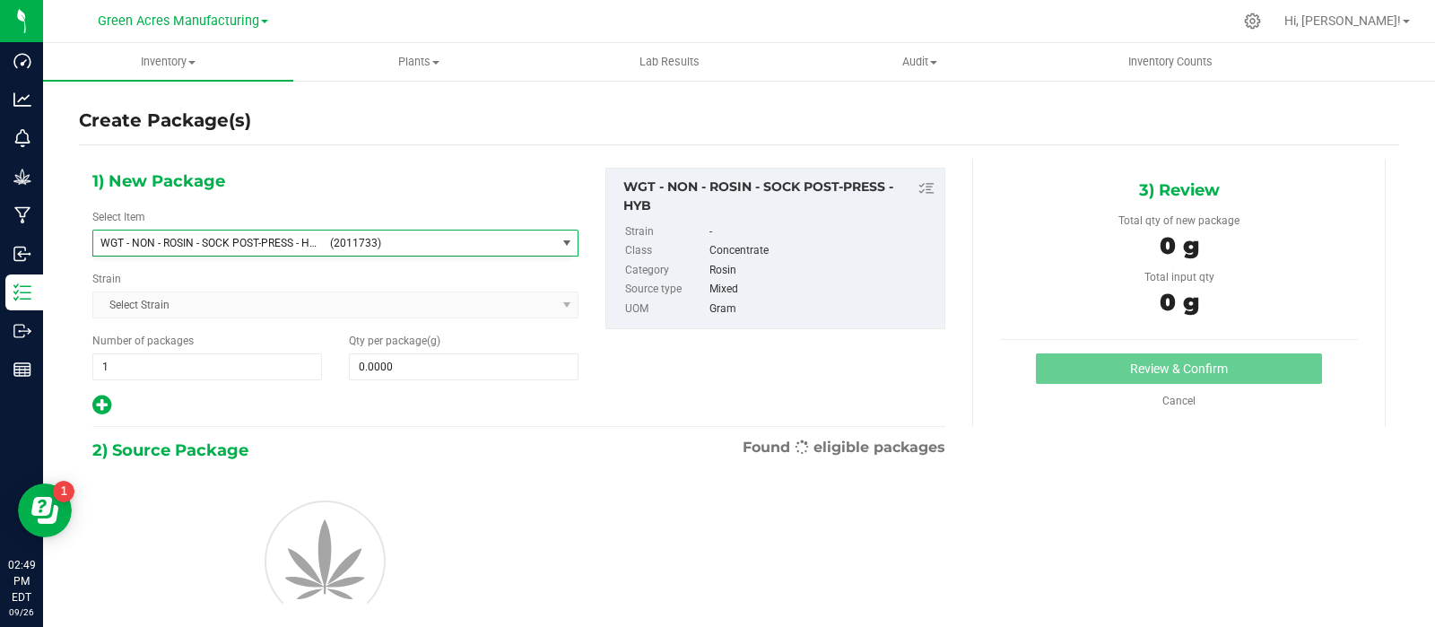
type input "0.0000"
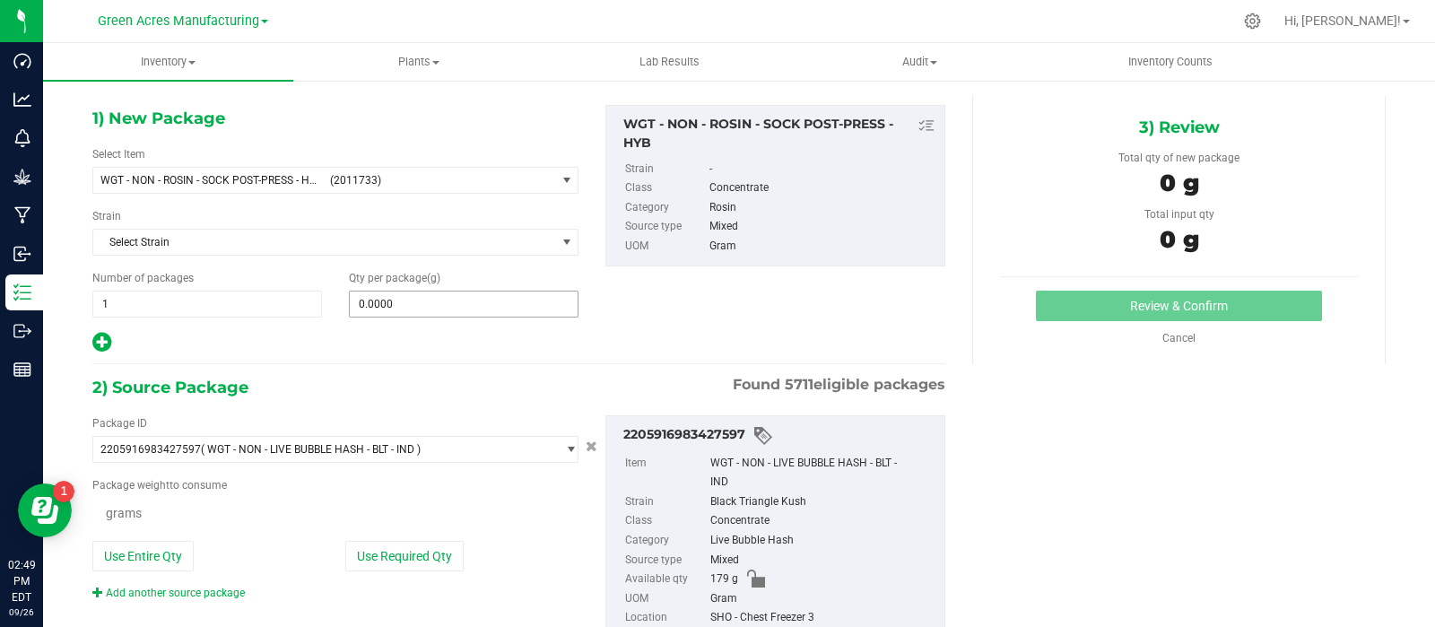
click at [403, 307] on input "0.0000" at bounding box center [464, 303] width 228 height 25
type input "0.0000 g"
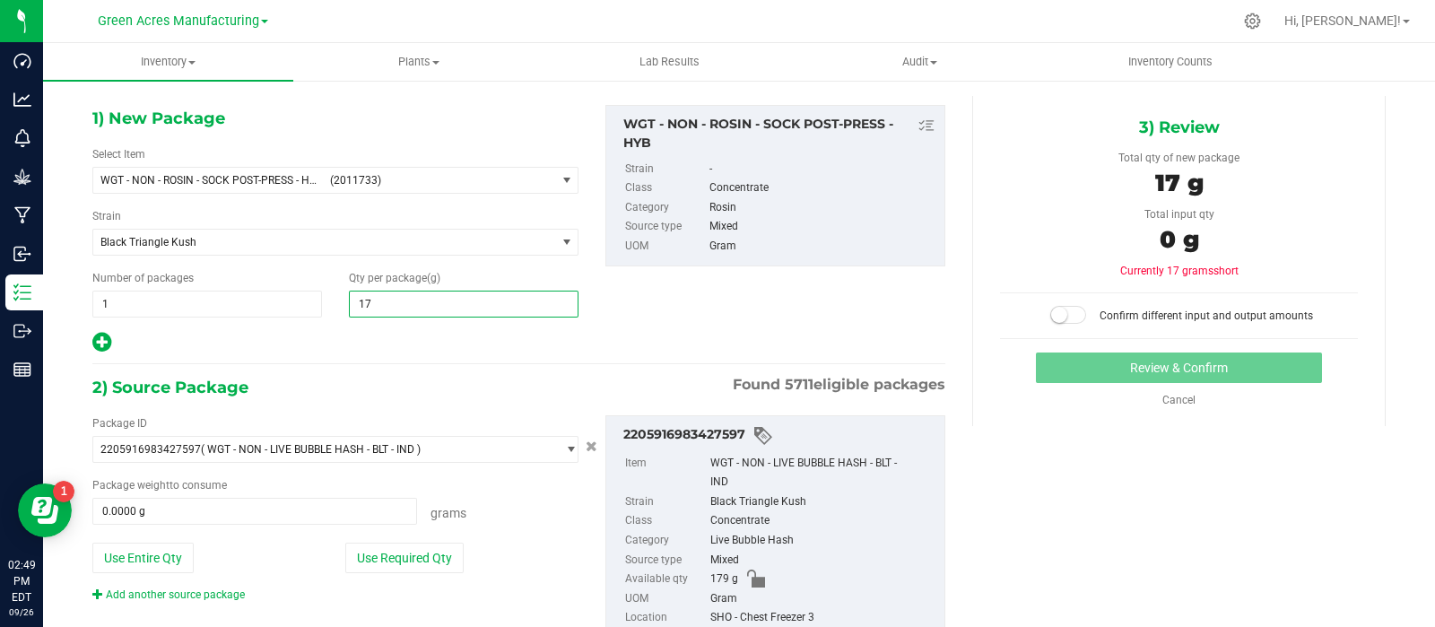
type input "179"
type input "179.0000"
click at [177, 556] on button "Use Entire Qty" at bounding box center [142, 557] width 101 height 30
type input "179.0000 g"
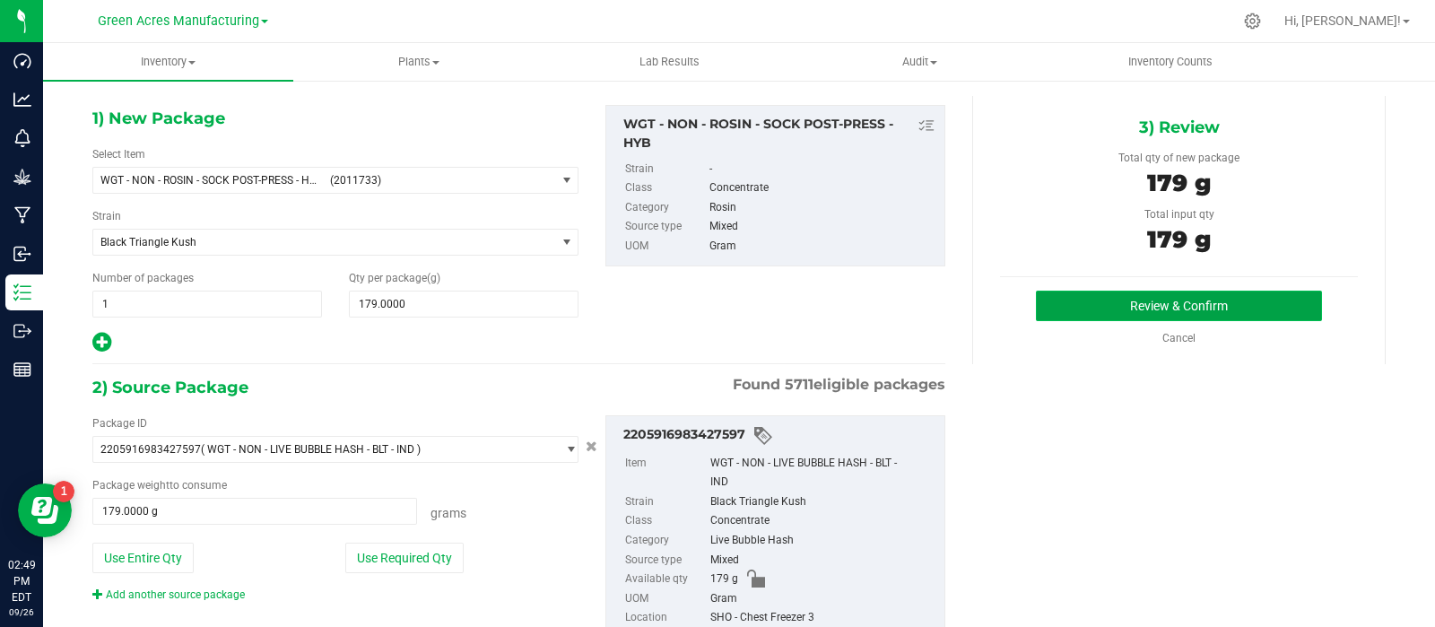
click at [1114, 302] on button "Review & Confirm" at bounding box center [1179, 306] width 286 height 30
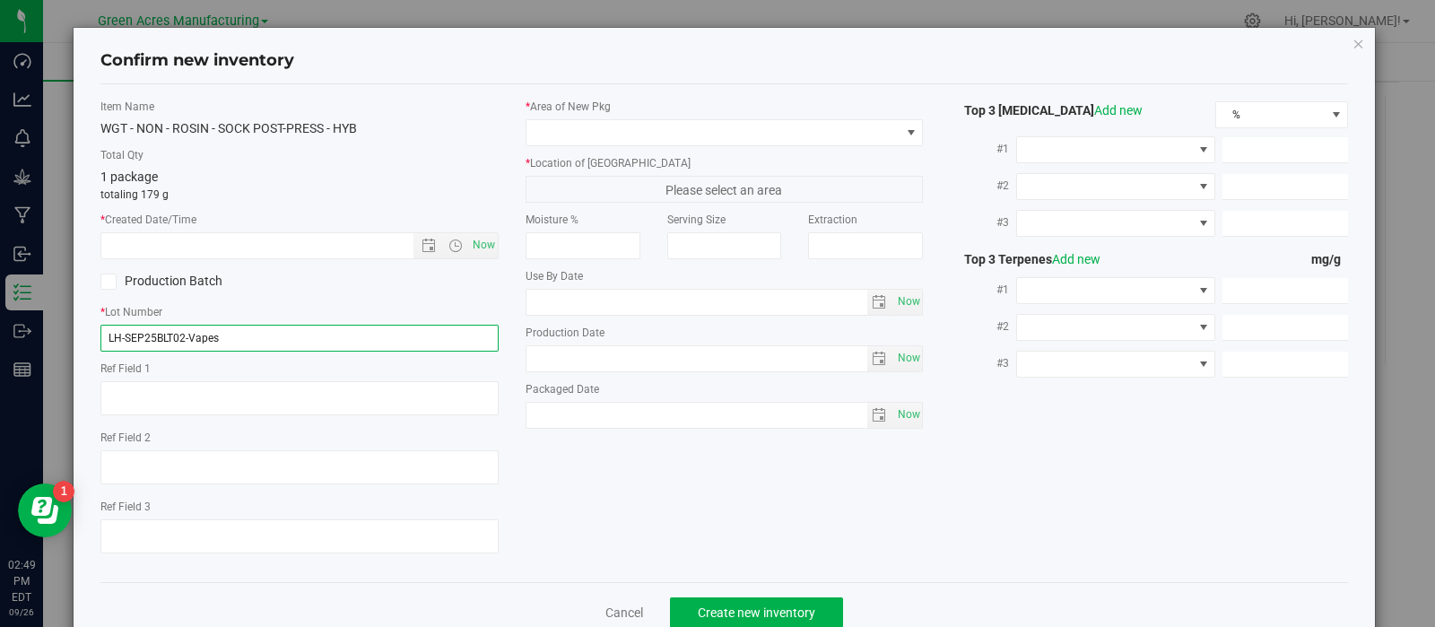
click at [270, 332] on input "LH-SEP25BLT02-Vapes" at bounding box center [299, 338] width 398 height 27
type input "LH-SEP25BLT02"
click at [470, 239] on span "Now" at bounding box center [483, 245] width 30 height 26
type input "[DATE] 2:49 PM"
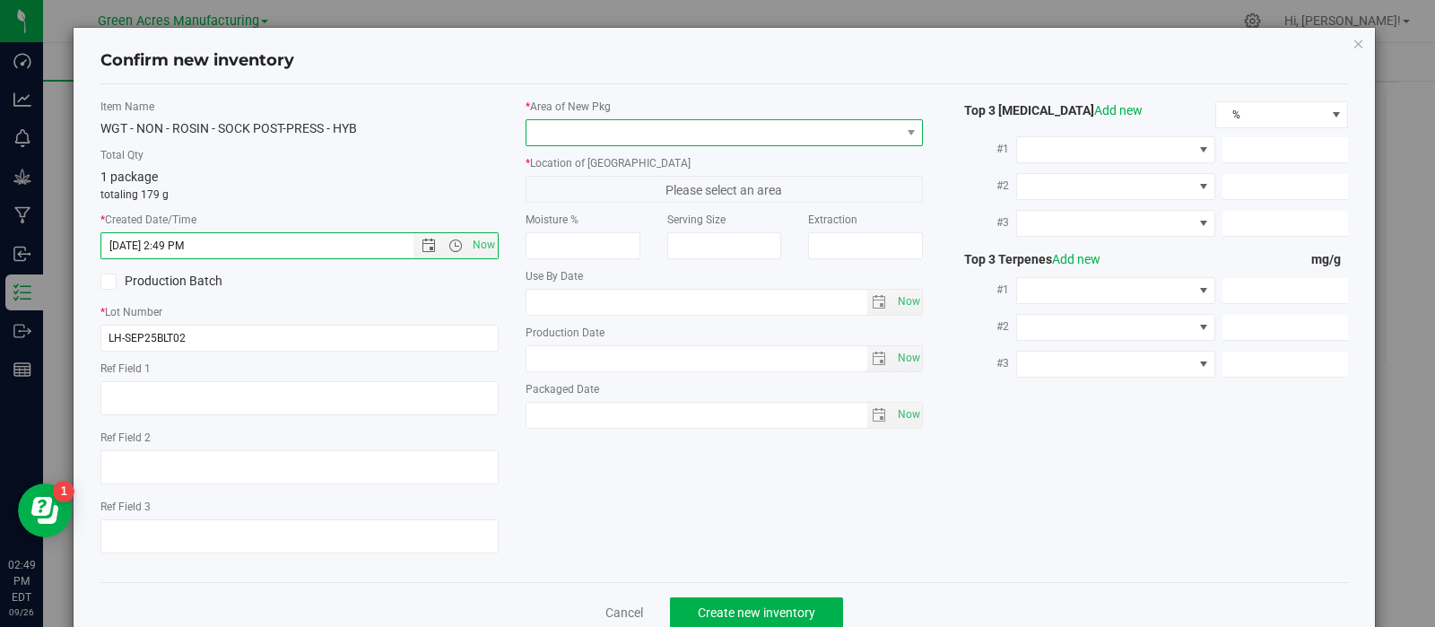
click at [530, 141] on span at bounding box center [713, 132] width 374 height 25
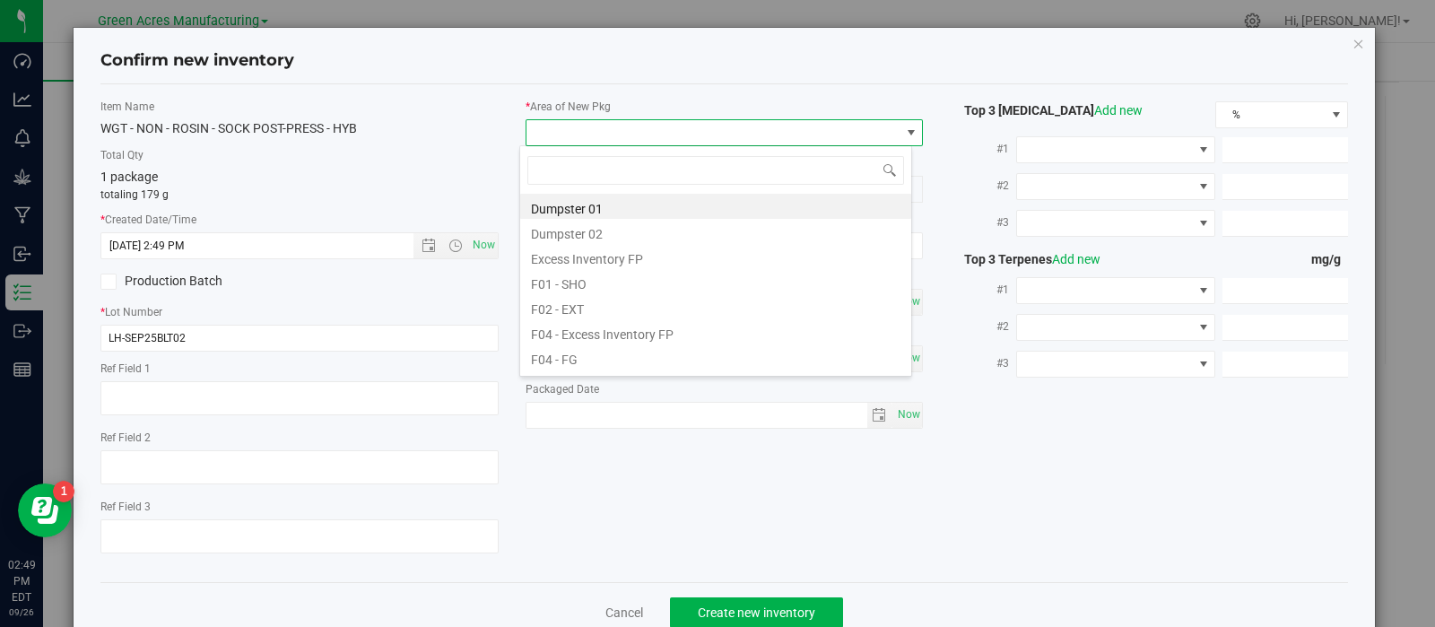
scroll to position [26, 393]
click at [556, 284] on li "F01 - SHO" at bounding box center [715, 281] width 391 height 25
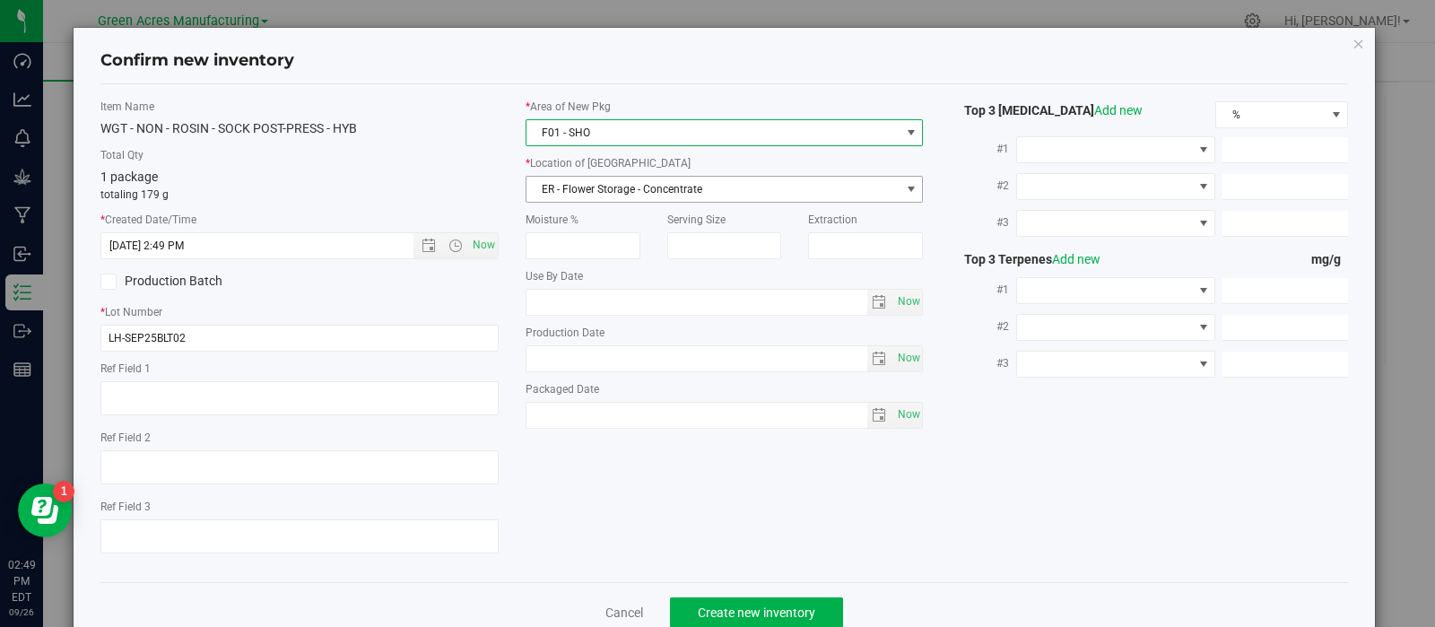
drag, startPoint x: 568, startPoint y: 195, endPoint x: 568, endPoint y: 186, distance: 9.0
click at [568, 190] on span "ER - Flower Storage - Concentrate" at bounding box center [713, 189] width 374 height 25
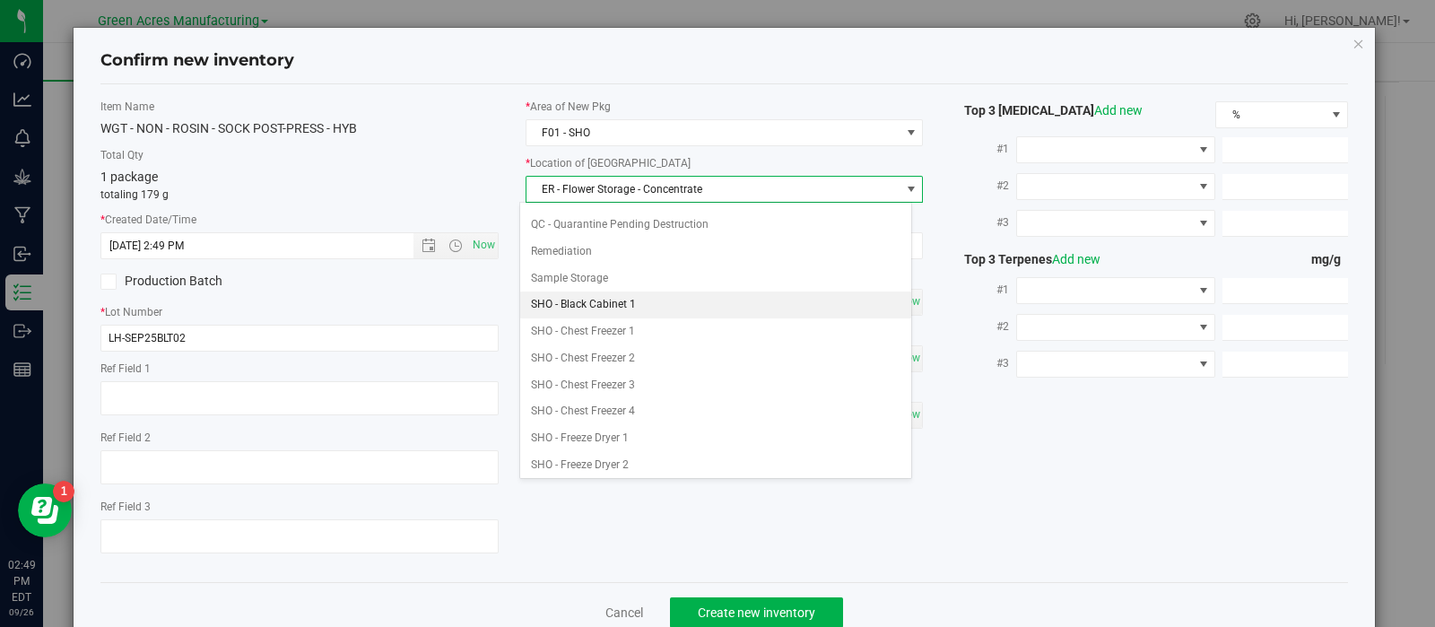
scroll to position [289, 0]
click at [602, 374] on li "SHO - Chest Freezer 3" at bounding box center [715, 383] width 391 height 27
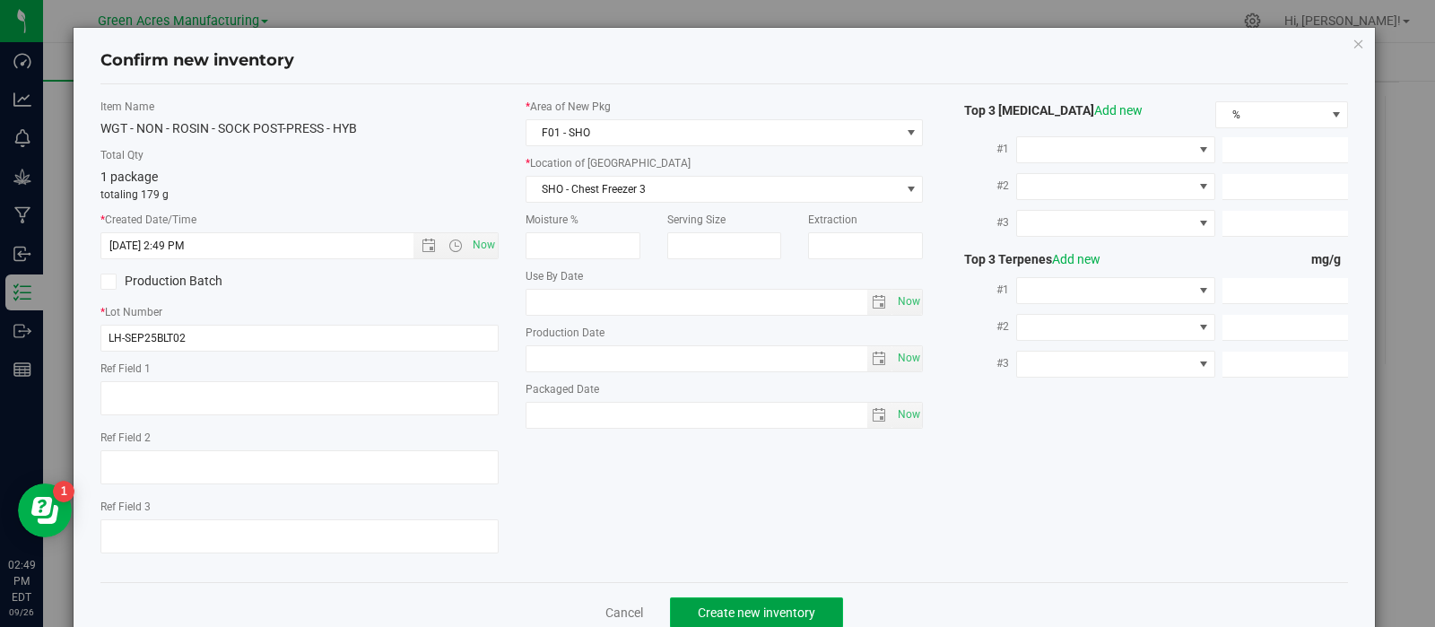
click at [686, 608] on button "Create new inventory" at bounding box center [756, 612] width 173 height 30
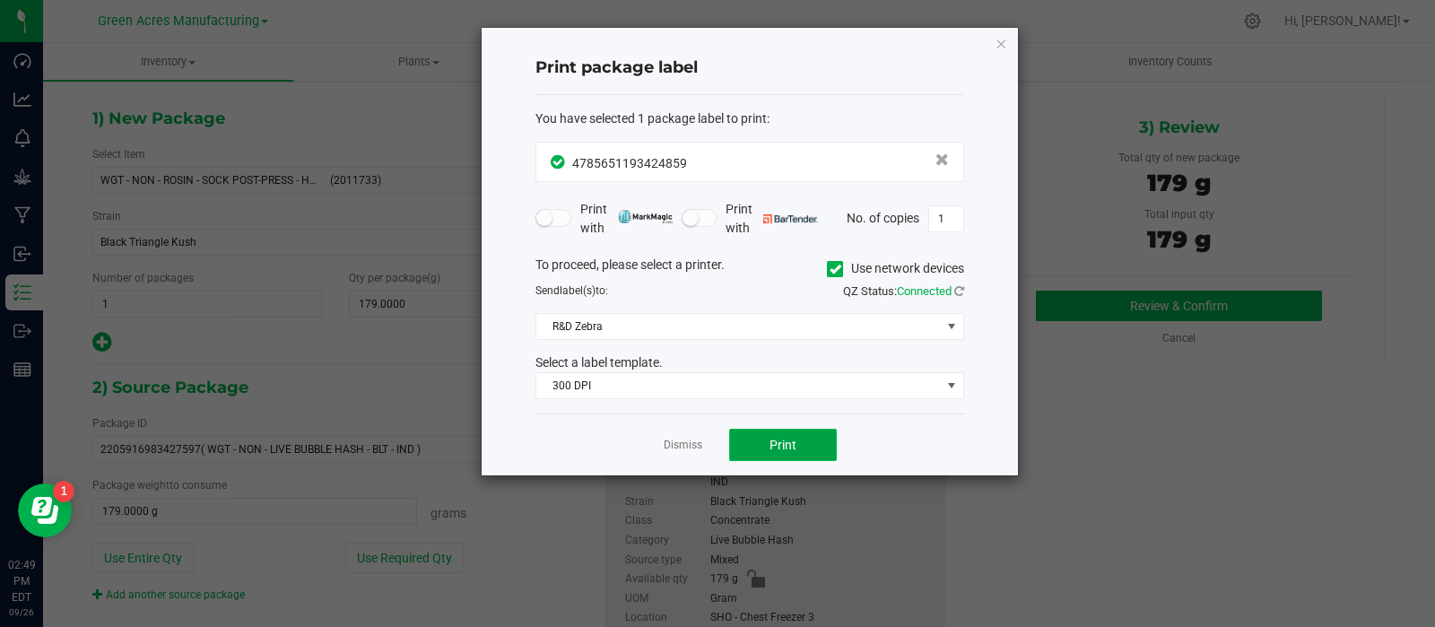
click at [785, 443] on span "Print" at bounding box center [782, 445] width 27 height 14
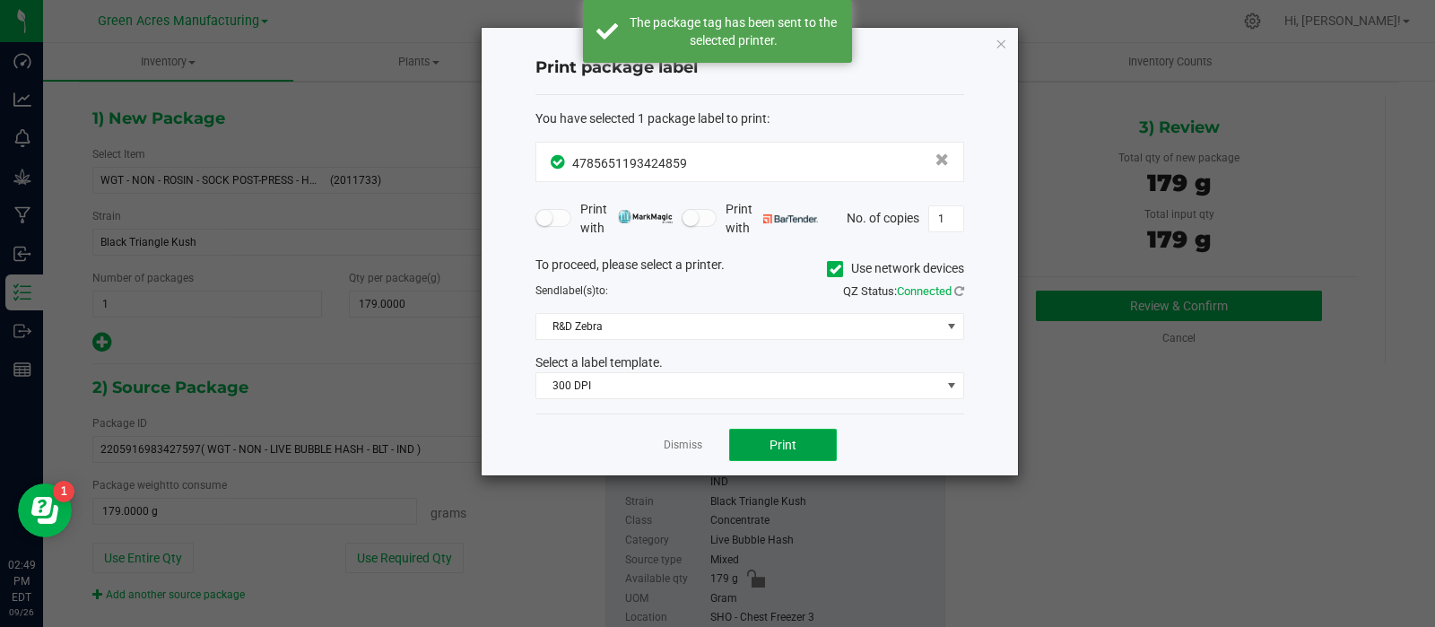
click at [785, 443] on span "Print" at bounding box center [782, 445] width 27 height 14
click at [681, 443] on link "Dismiss" at bounding box center [682, 445] width 39 height 15
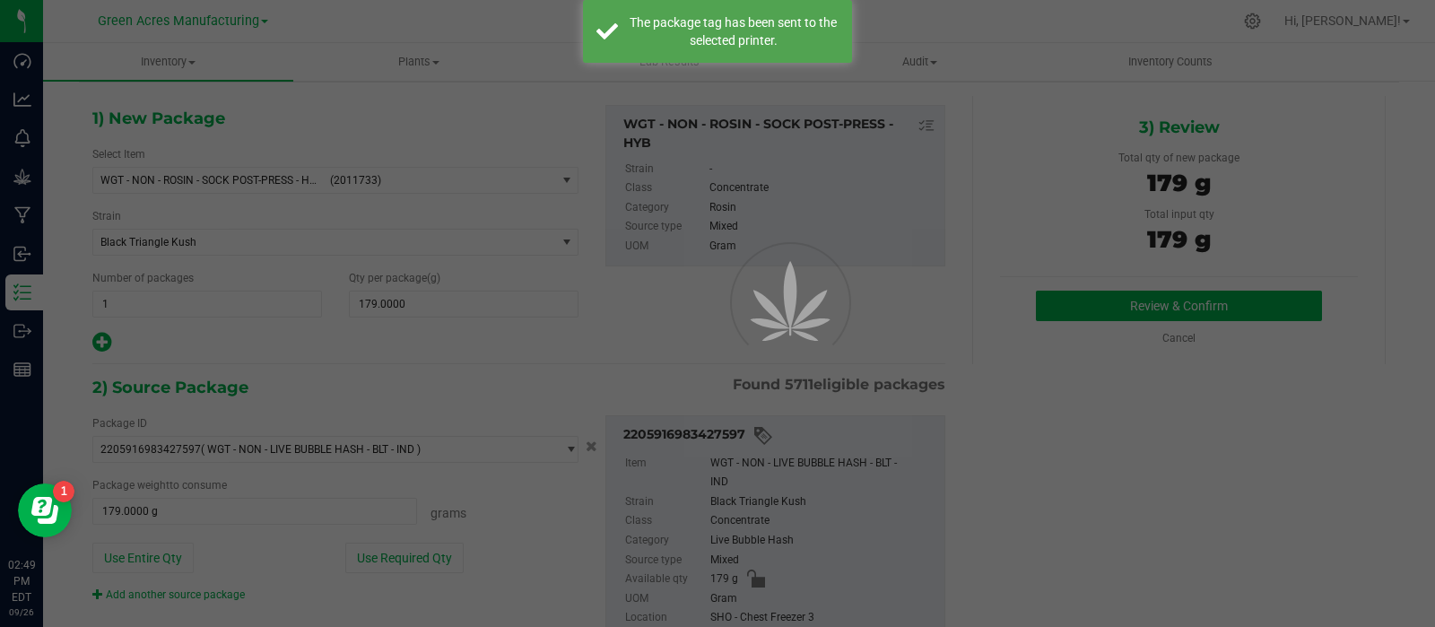
scroll to position [13, 0]
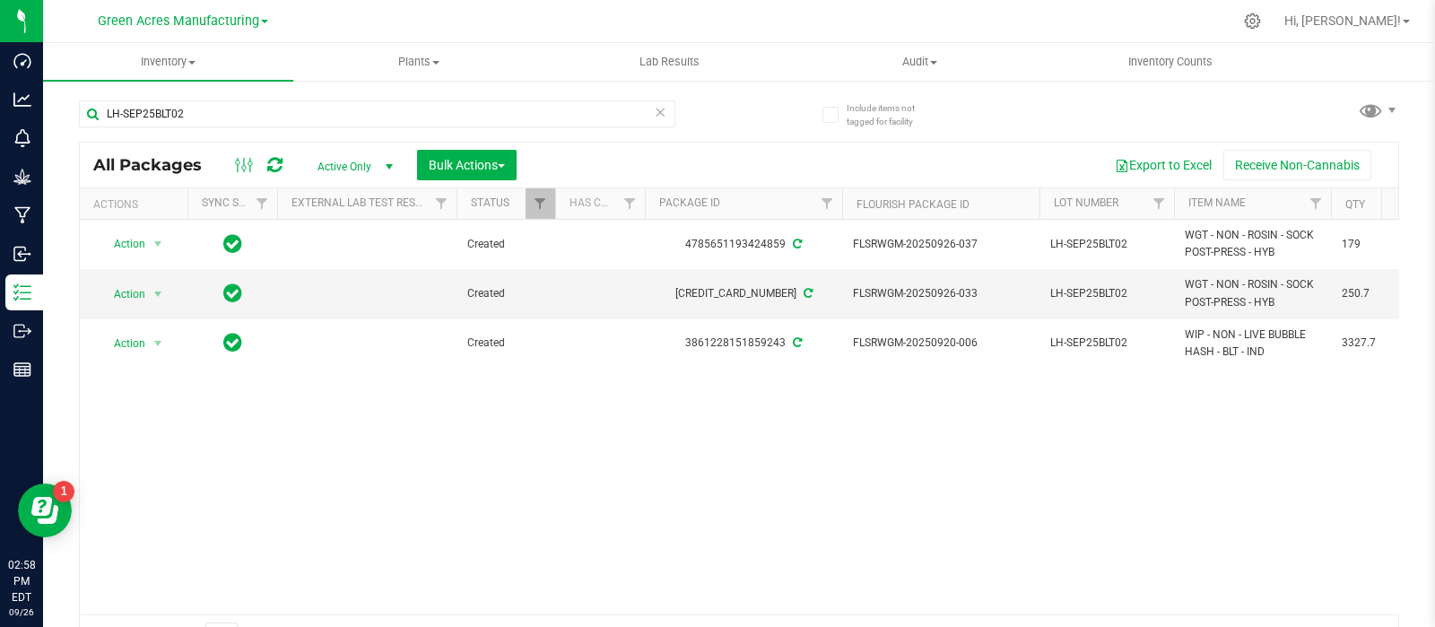
click at [482, 98] on div "LH-SEP25BLT02" at bounding box center [409, 112] width 660 height 57
click at [486, 114] on input "LH-SEP25BLT02" at bounding box center [377, 113] width 596 height 27
paste input "R-AUG25JCW05"
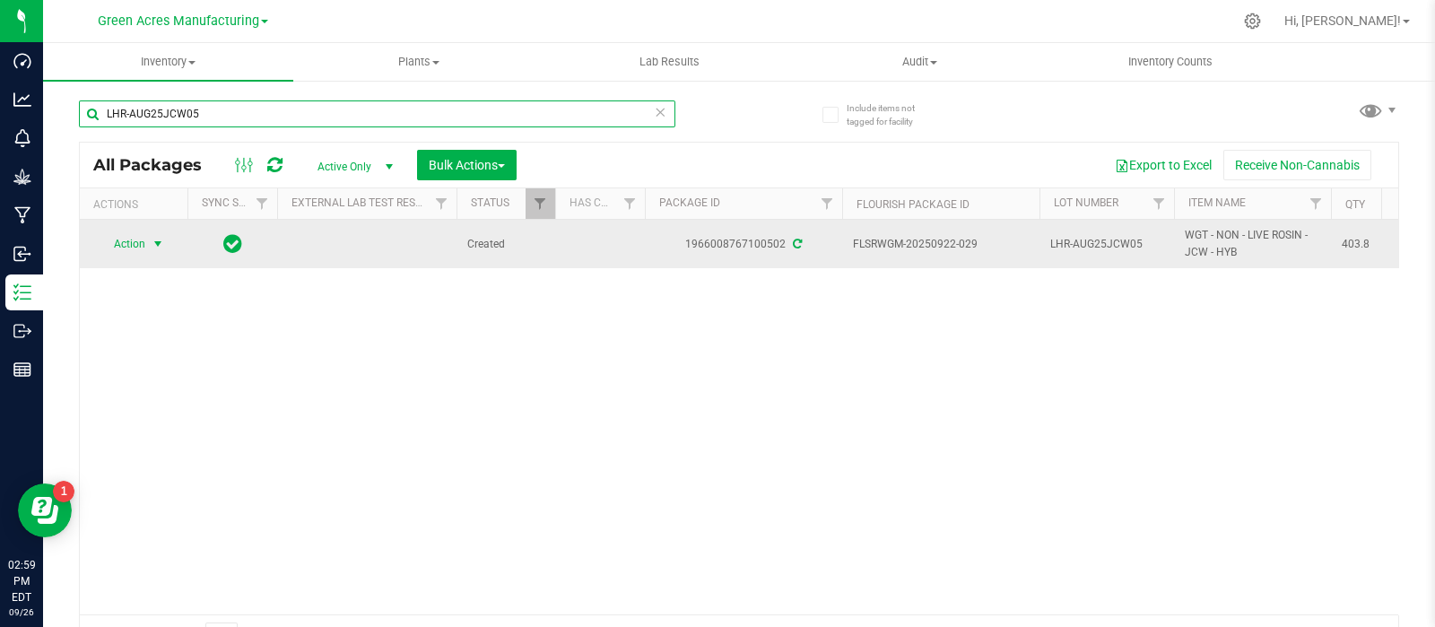
type input "LHR-AUG25JCW05"
click at [125, 238] on span "Action" at bounding box center [122, 243] width 48 height 25
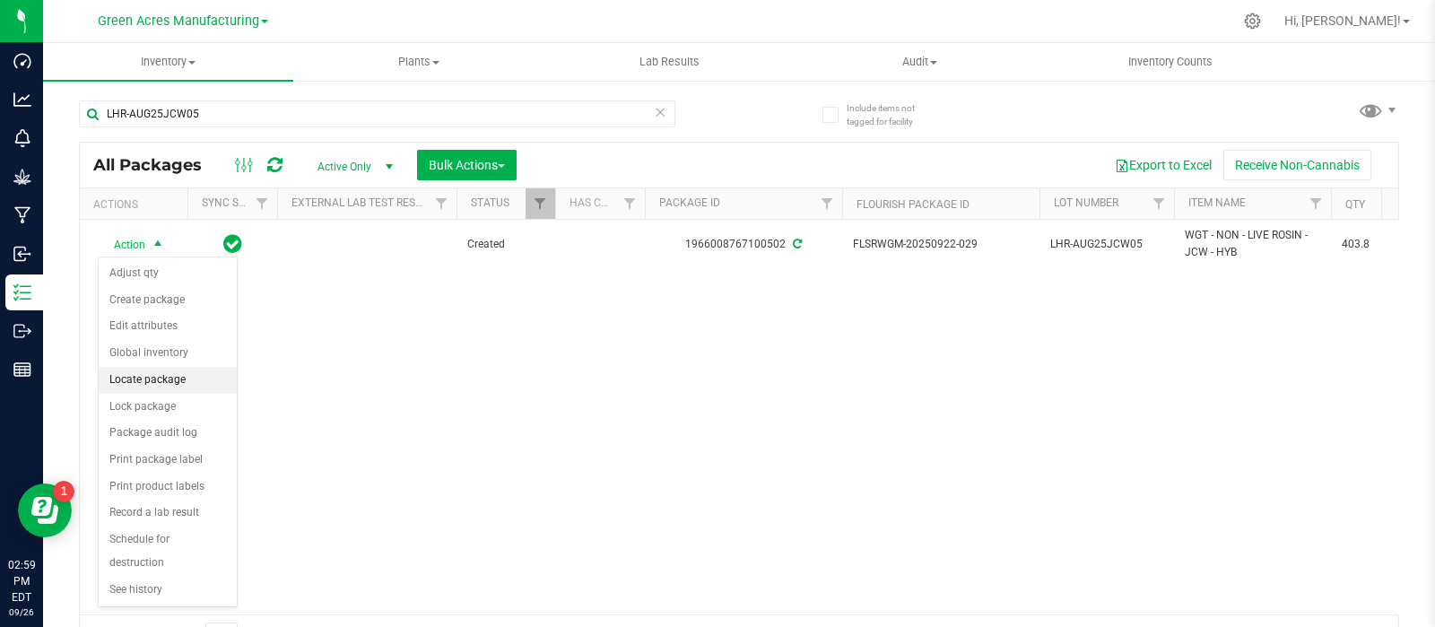
click at [139, 374] on li "Locate package" at bounding box center [168, 380] width 138 height 27
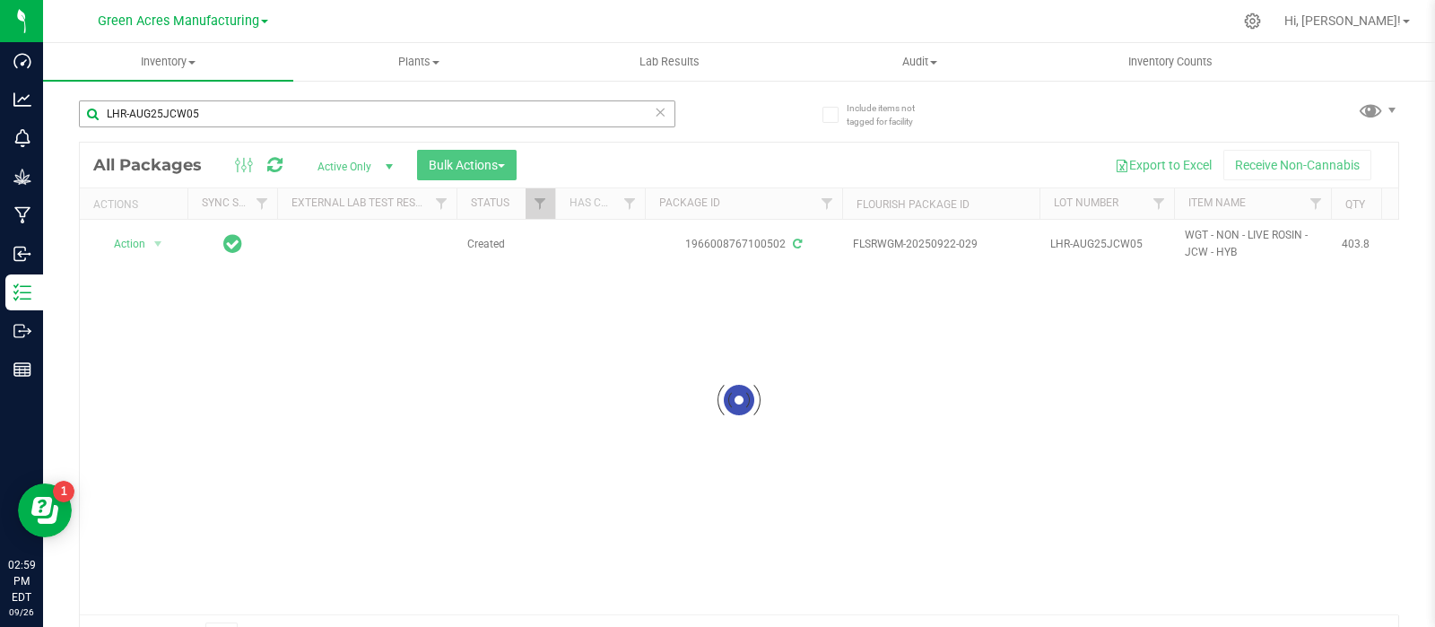
drag, startPoint x: 233, startPoint y: 134, endPoint x: 229, endPoint y: 119, distance: 15.0
click at [232, 123] on div "LHR-AUG25JCW05" at bounding box center [377, 120] width 596 height 41
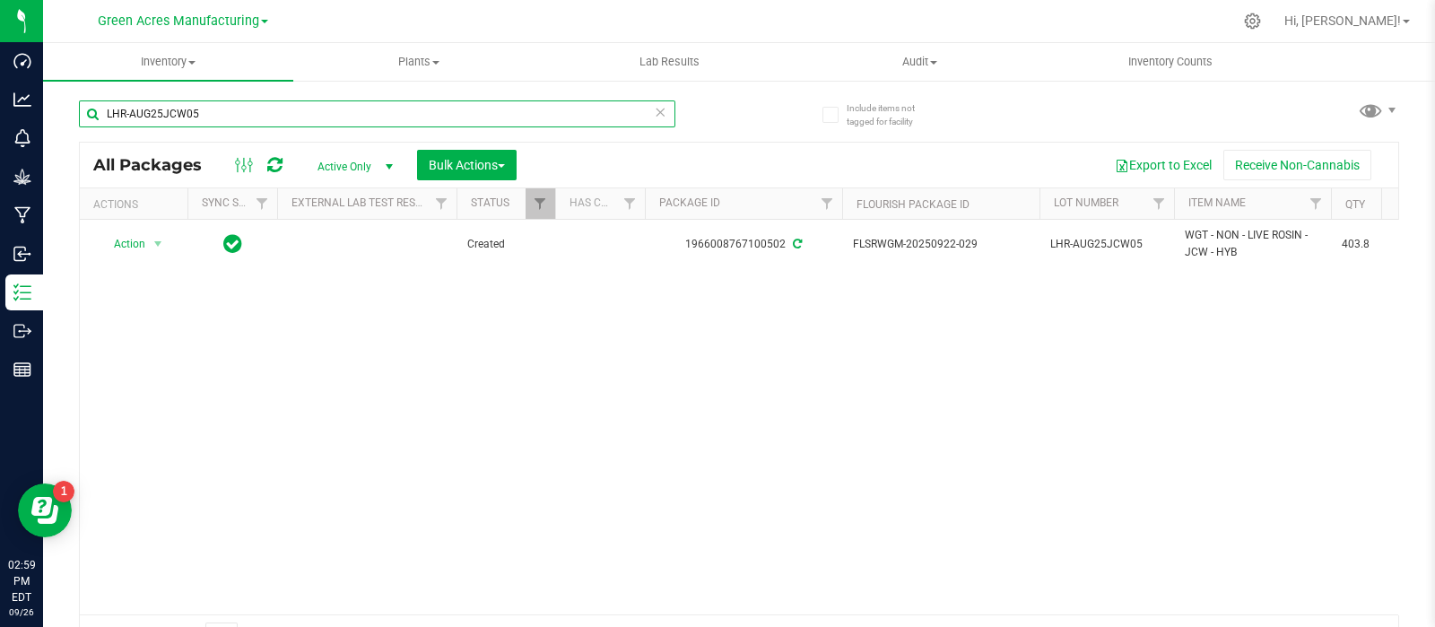
drag, startPoint x: 224, startPoint y: 118, endPoint x: 80, endPoint y: 102, distance: 145.3
click at [81, 102] on input "LHR-AUG25JCW05" at bounding box center [377, 113] width 596 height 27
click at [479, 160] on span "Bulk Actions" at bounding box center [467, 165] width 76 height 14
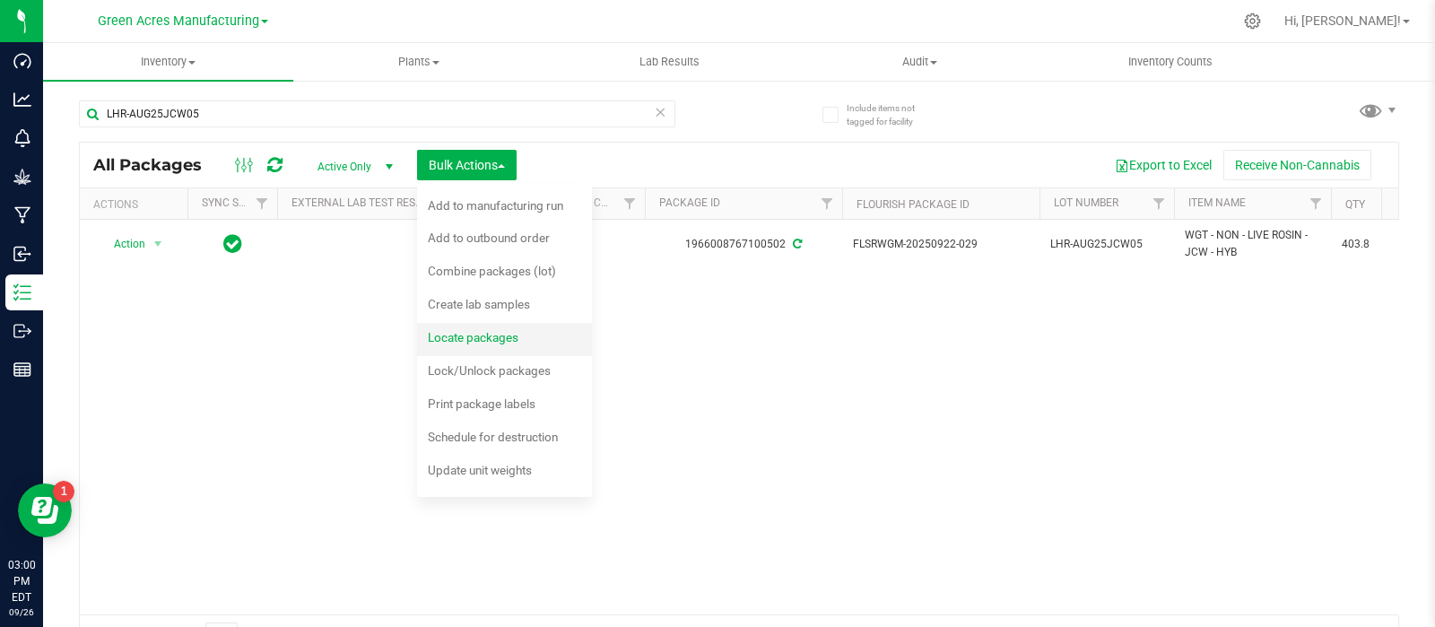
click at [472, 335] on span "Locate packages" at bounding box center [473, 337] width 91 height 14
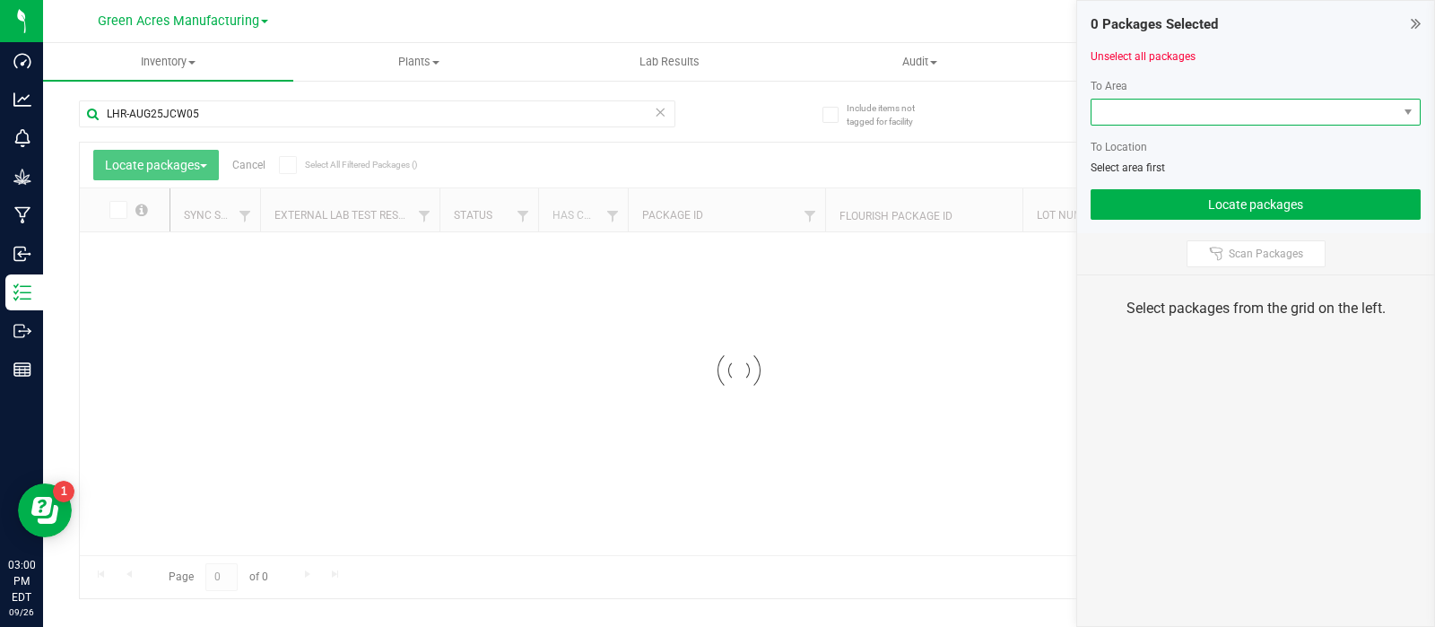
click at [1161, 101] on span at bounding box center [1244, 112] width 306 height 25
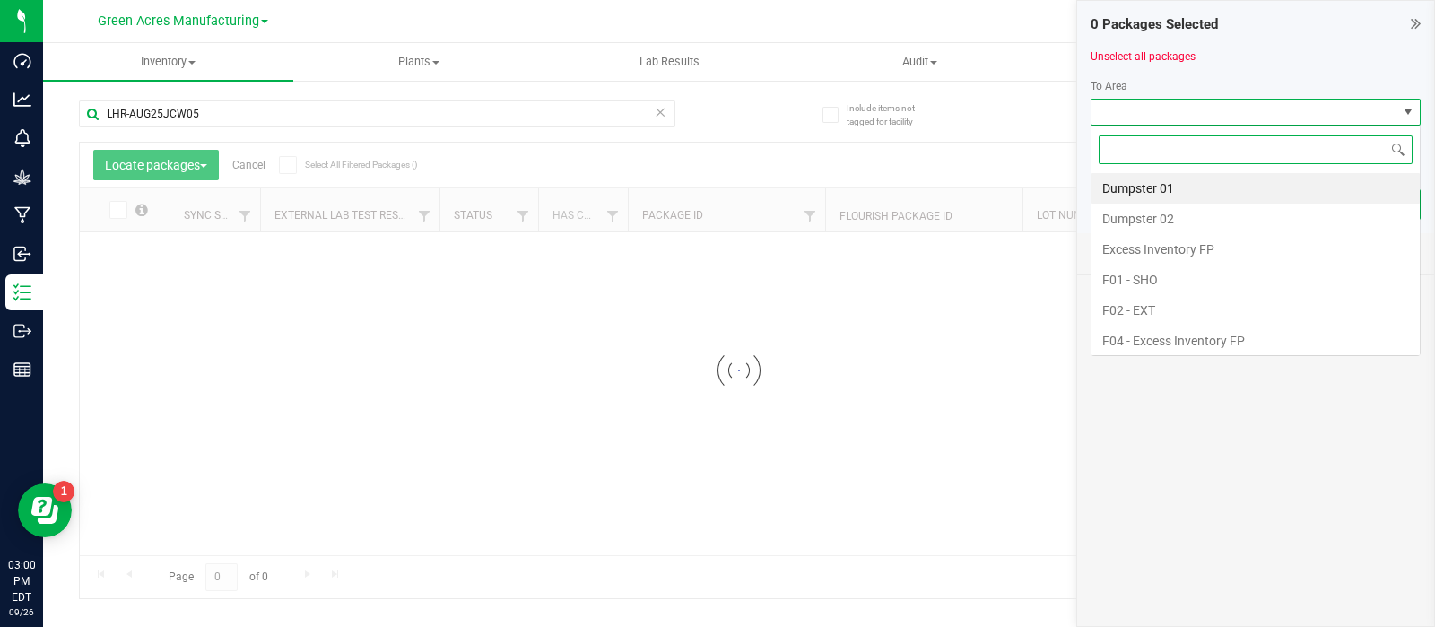
scroll to position [26, 330]
click at [1145, 266] on li "F01 - SHO" at bounding box center [1255, 279] width 328 height 30
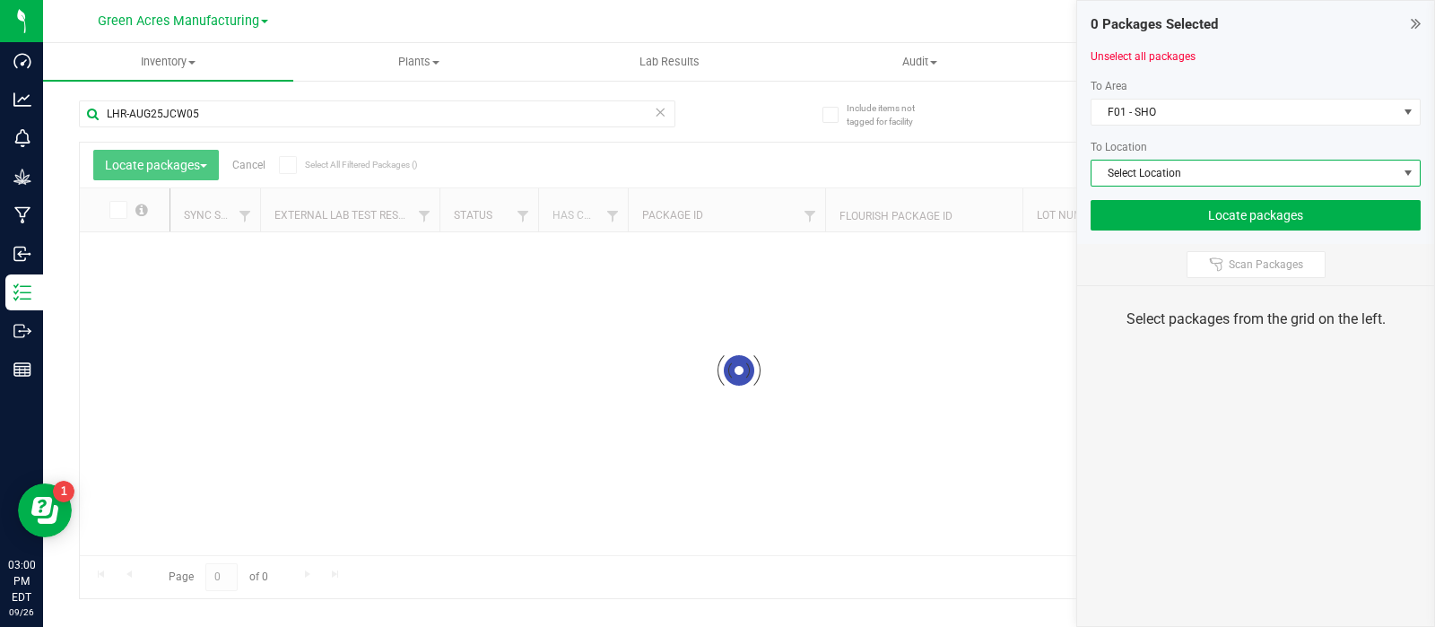
click at [1137, 168] on span "Select Location" at bounding box center [1244, 172] width 306 height 25
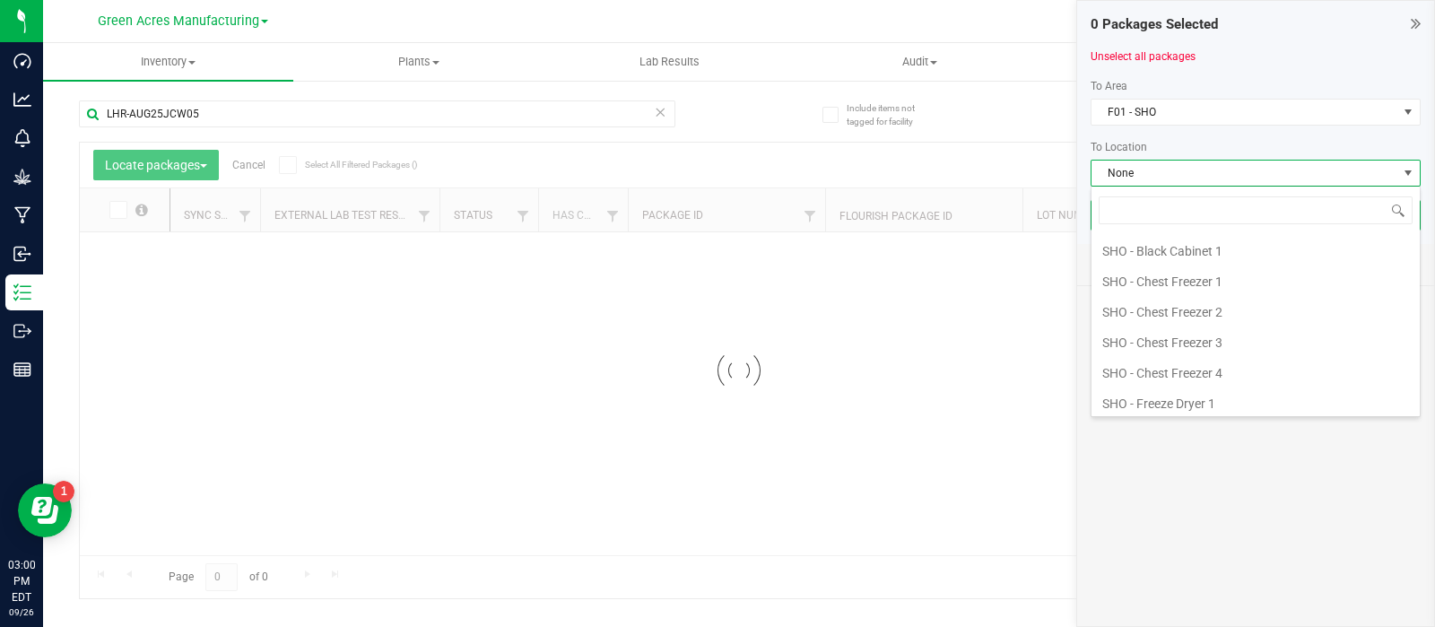
scroll to position [456, 0]
click at [1205, 342] on li "SHO - Chest Freezer 3" at bounding box center [1255, 340] width 328 height 30
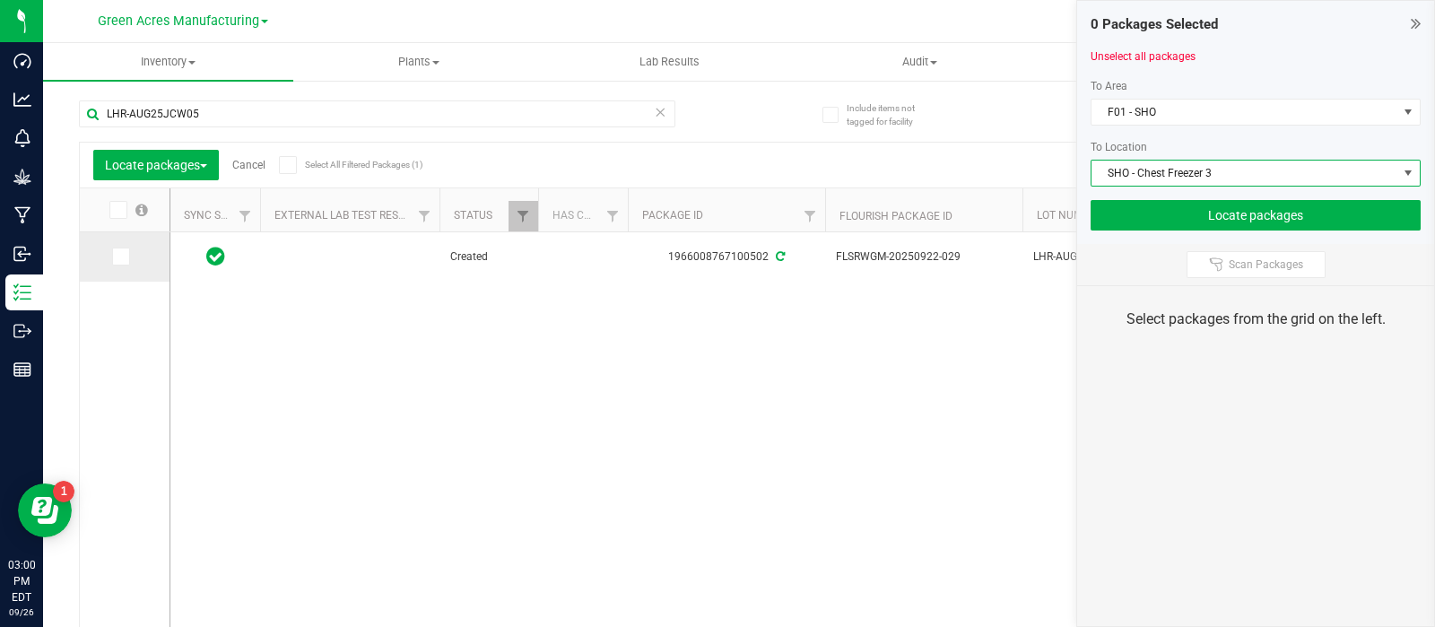
click at [126, 254] on span at bounding box center [121, 256] width 18 height 18
click at [119, 263] on span at bounding box center [121, 256] width 18 height 18
click at [0, 0] on input "checkbox" at bounding box center [0, 0] width 0 height 0
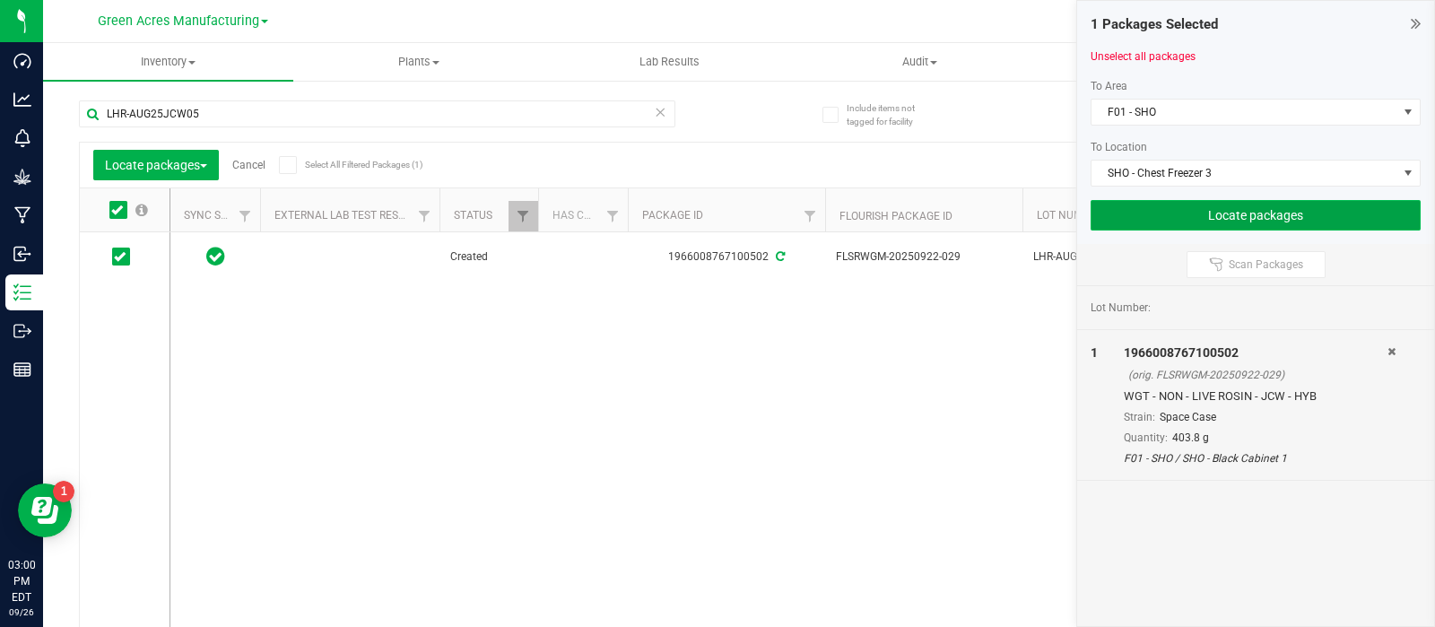
click at [1185, 205] on button "Locate packages" at bounding box center [1255, 215] width 330 height 30
